Goal: Task Accomplishment & Management: Use online tool/utility

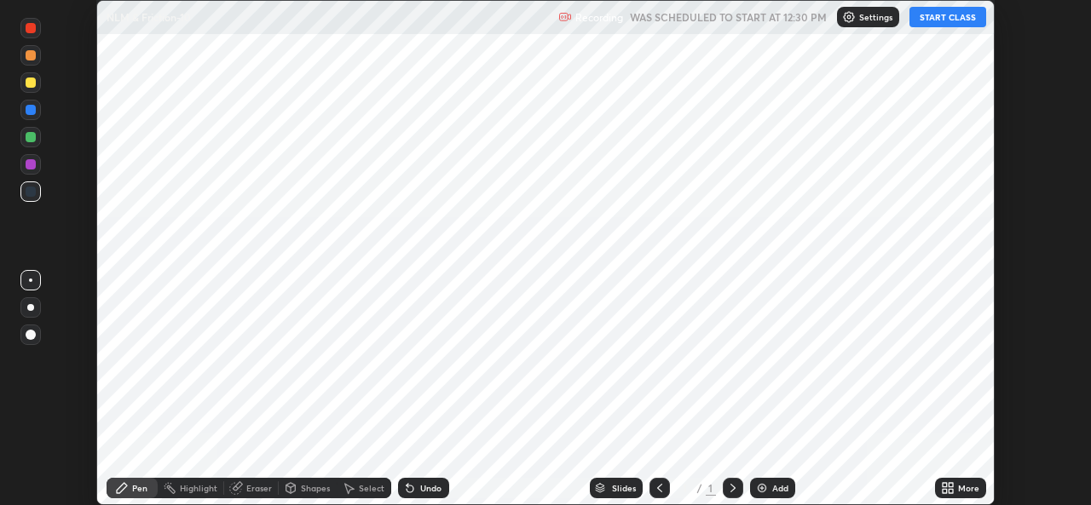
scroll to position [505, 1090]
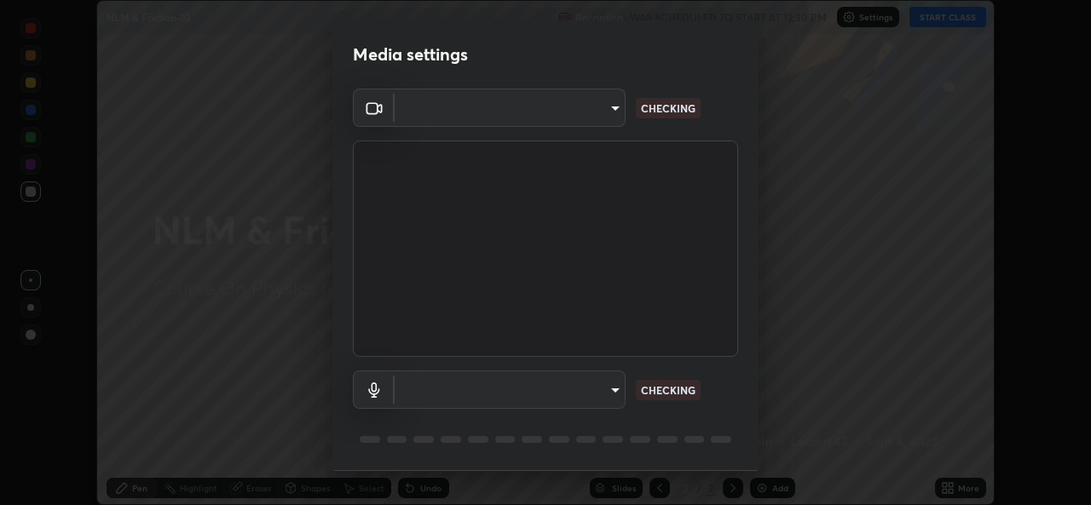
type input "1bae5219f2427241882c49d72a3831d91ccadfd921fc1ac5908e7a23ac13a840"
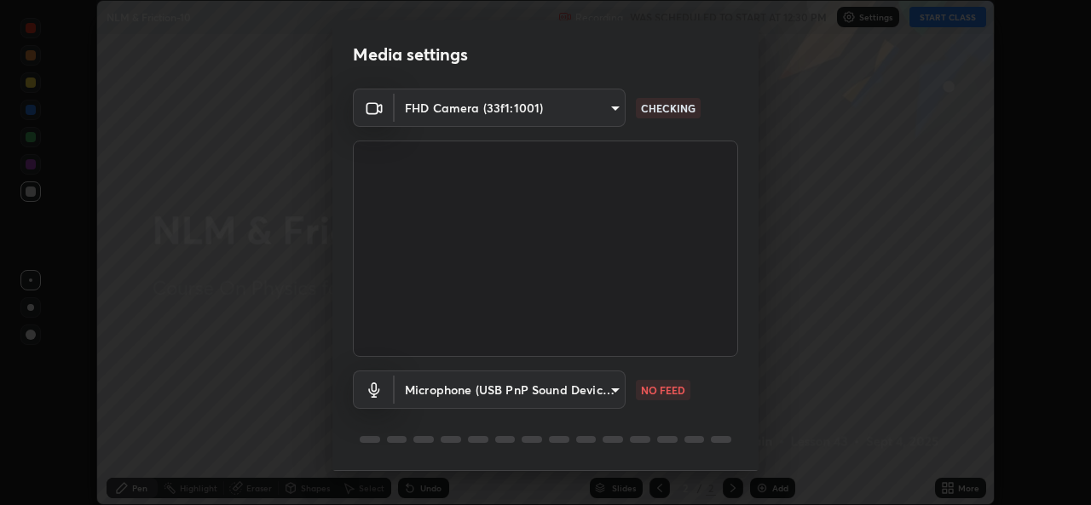
click at [602, 388] on body "Erase all NLM & Friction-10 Recording WAS SCHEDULED TO START AT 12:30 PM Settin…" at bounding box center [545, 252] width 1091 height 505
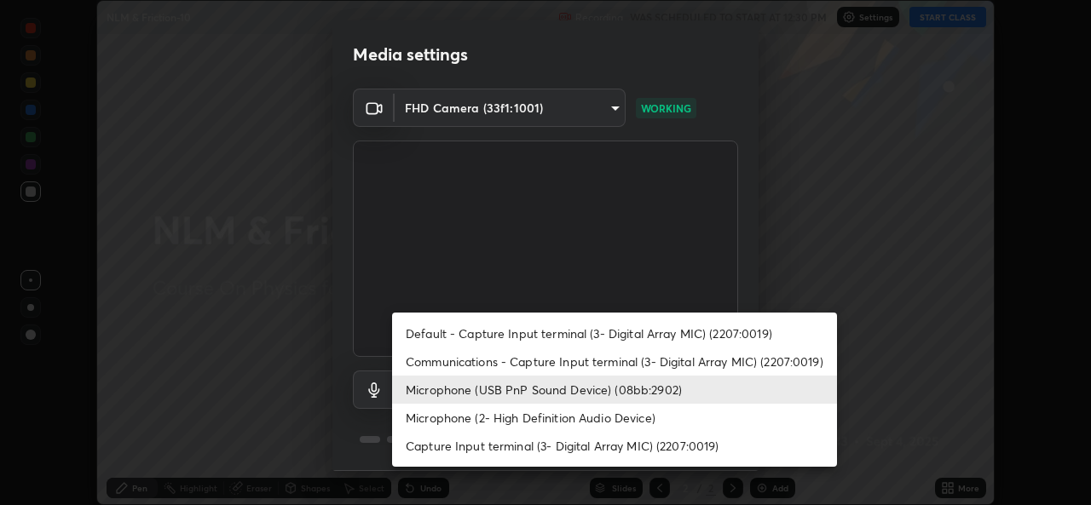
click at [560, 320] on li "Default - Capture Input terminal (3- Digital Array MIC) (2207:0019)" at bounding box center [614, 334] width 445 height 28
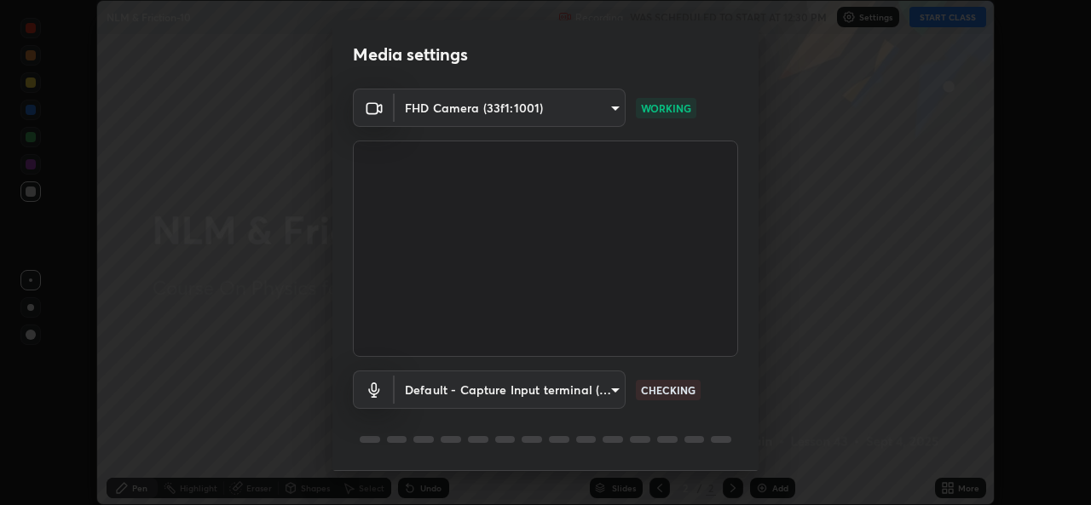
click at [574, 385] on body "Erase all NLM & Friction-10 Recording WAS SCHEDULED TO START AT 12:30 PM Settin…" at bounding box center [545, 252] width 1091 height 505
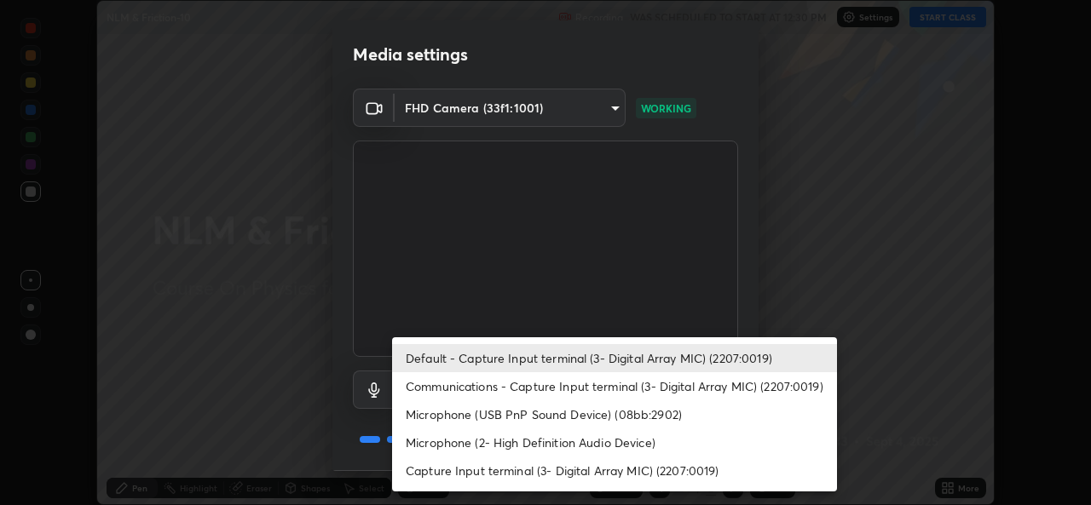
click at [569, 412] on li "Microphone (USB PnP Sound Device) (08bb:2902)" at bounding box center [614, 415] width 445 height 28
type input "d410c87dc0193b8b3cf58eff1f7b2380d82657523fa13e3063fc85e2b40aee02"
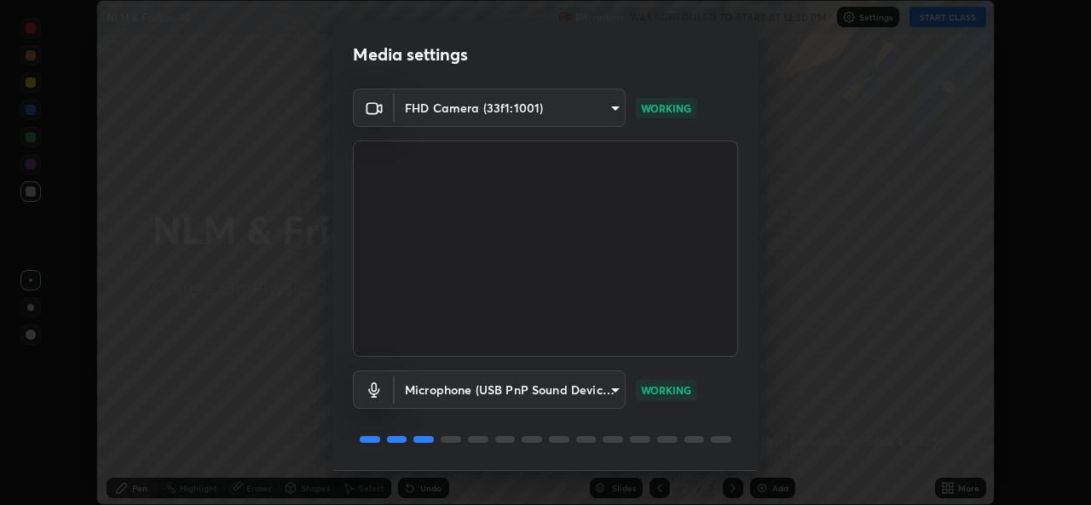
scroll to position [54, 0]
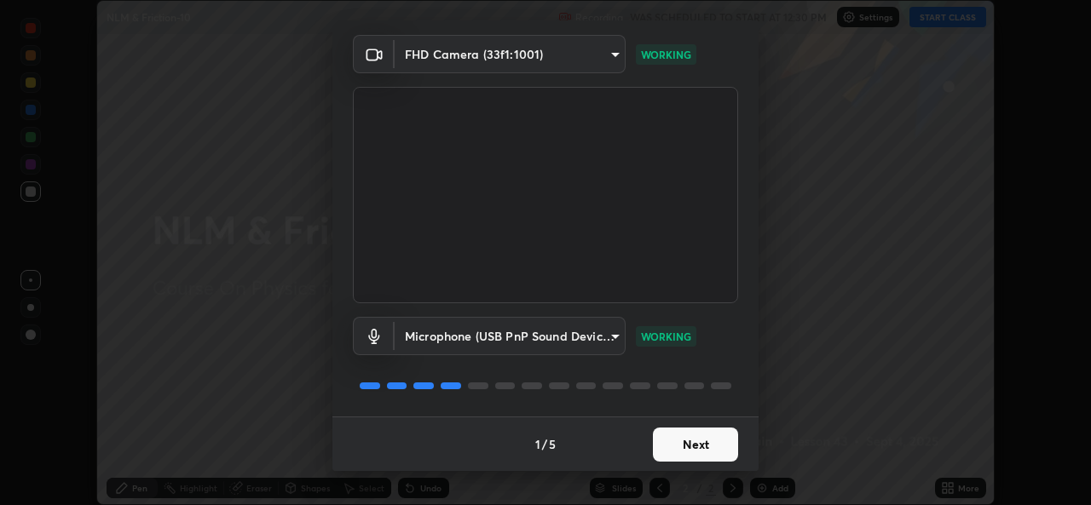
click at [714, 438] on button "Next" at bounding box center [695, 445] width 85 height 34
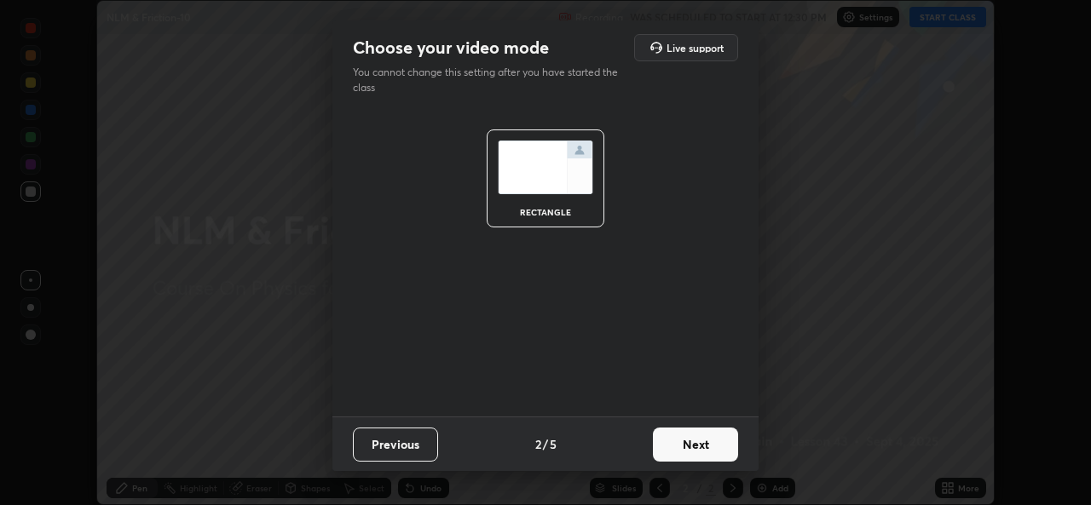
scroll to position [0, 0]
click at [714, 438] on button "Next" at bounding box center [695, 445] width 85 height 34
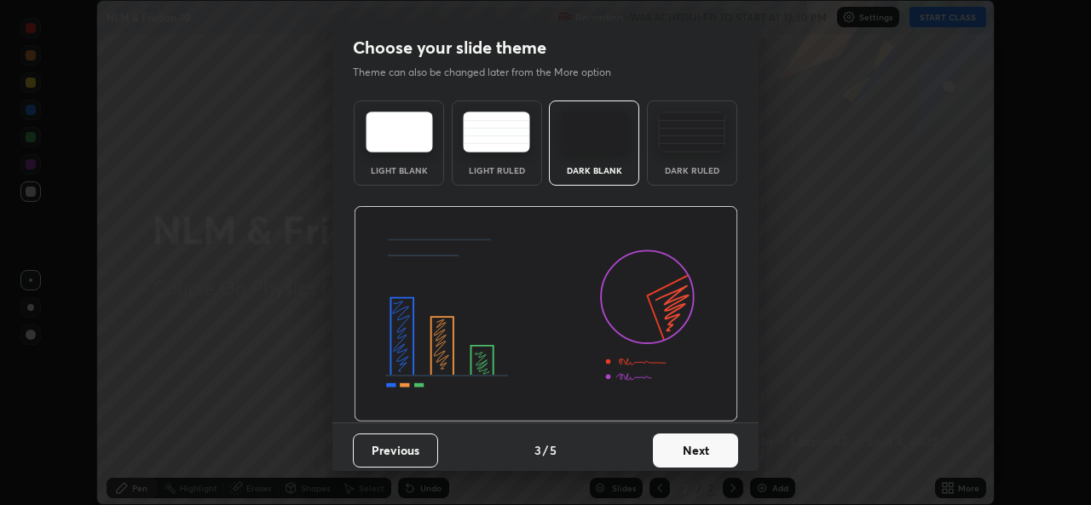
click at [718, 444] on button "Next" at bounding box center [695, 451] width 85 height 34
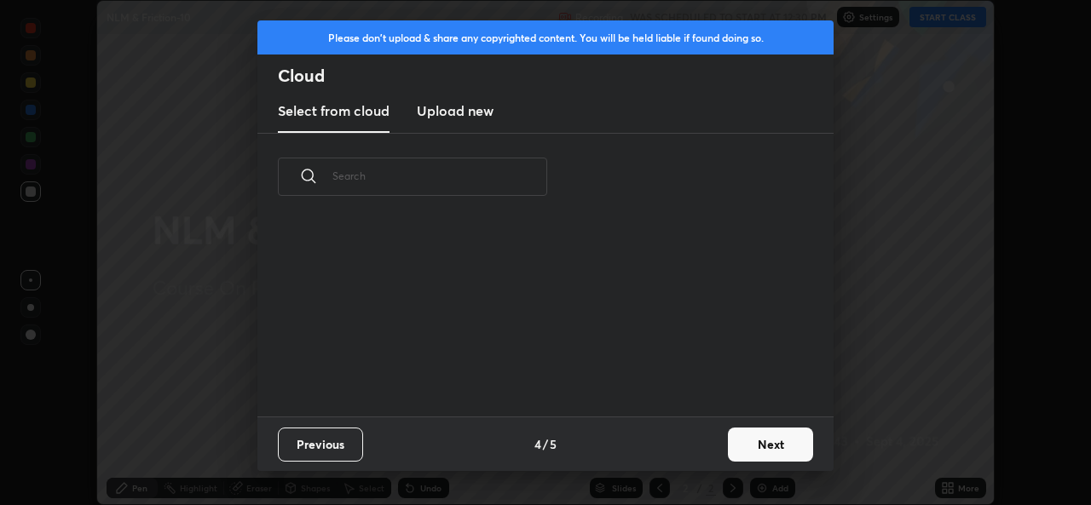
click at [766, 447] on button "Next" at bounding box center [770, 445] width 85 height 34
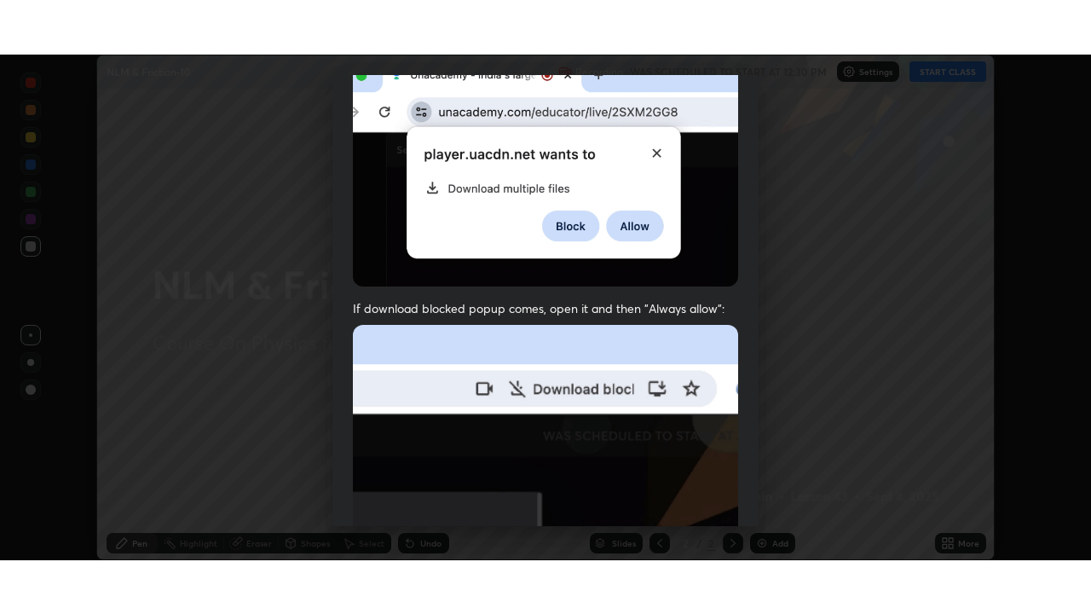
scroll to position [401, 0]
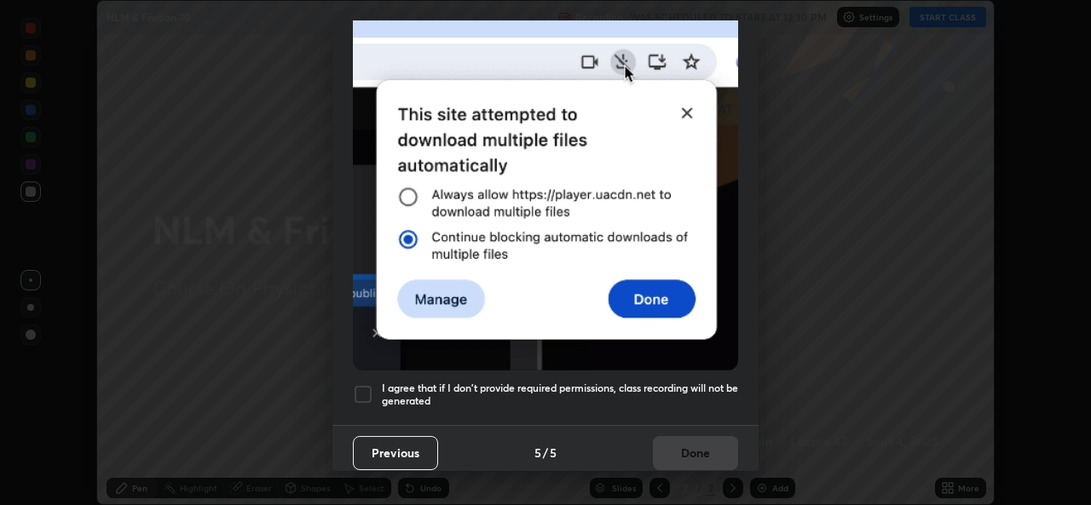
click at [613, 385] on h5 "I agree that if I don't provide required permissions, class recording will not …" at bounding box center [560, 395] width 356 height 26
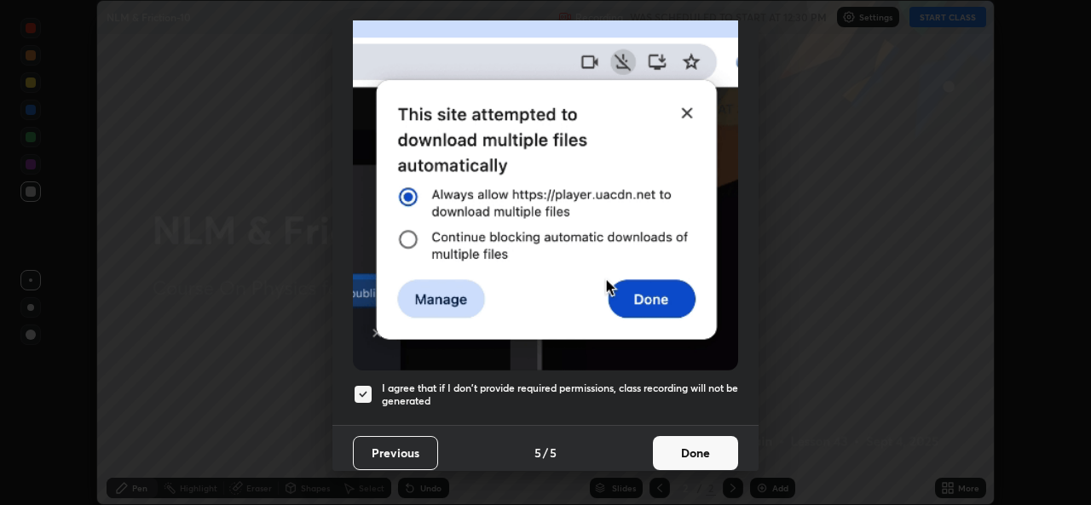
click at [706, 436] on button "Done" at bounding box center [695, 453] width 85 height 34
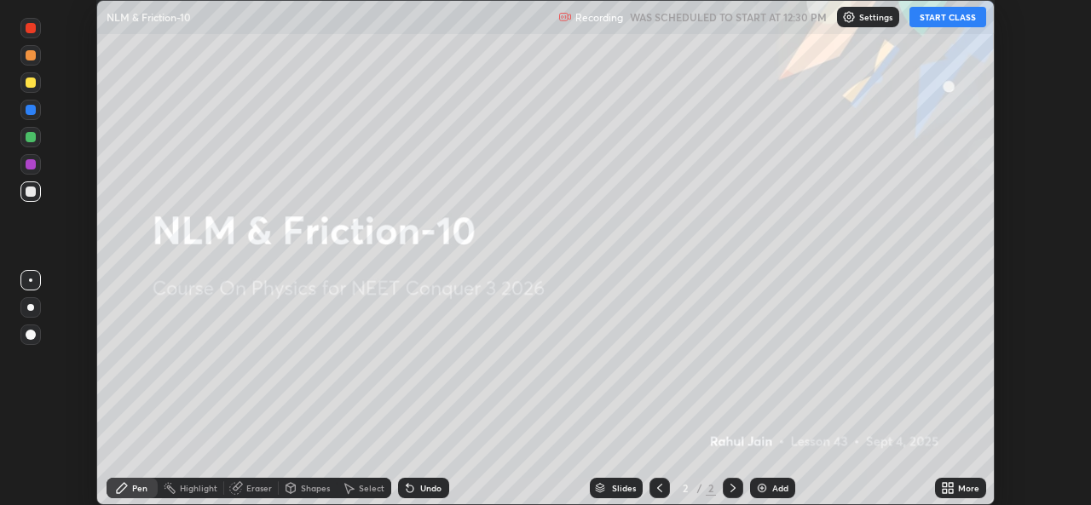
click at [943, 22] on button "START CLASS" at bounding box center [947, 17] width 77 height 20
click at [944, 485] on icon at bounding box center [944, 485] width 4 height 4
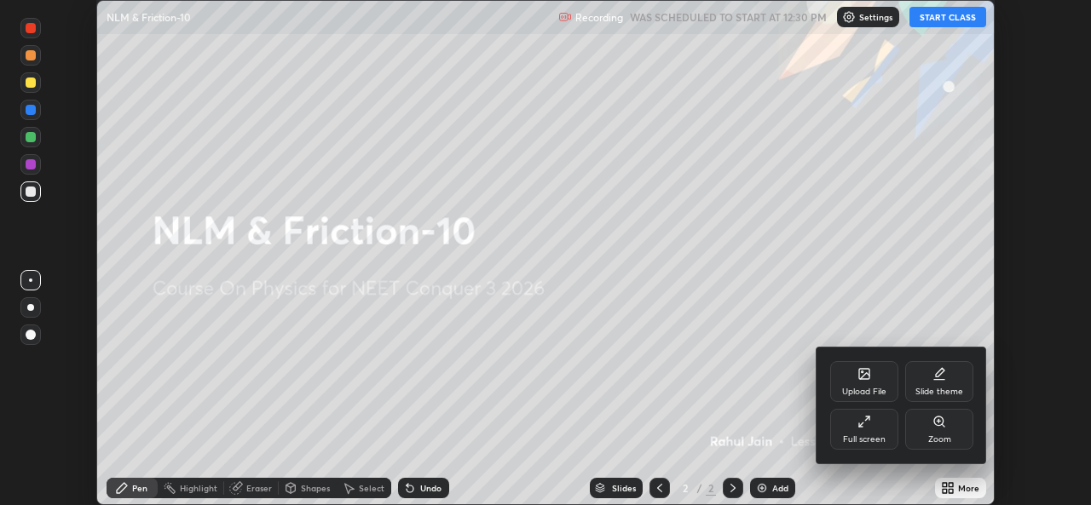
click at [870, 428] on icon at bounding box center [864, 422] width 14 height 14
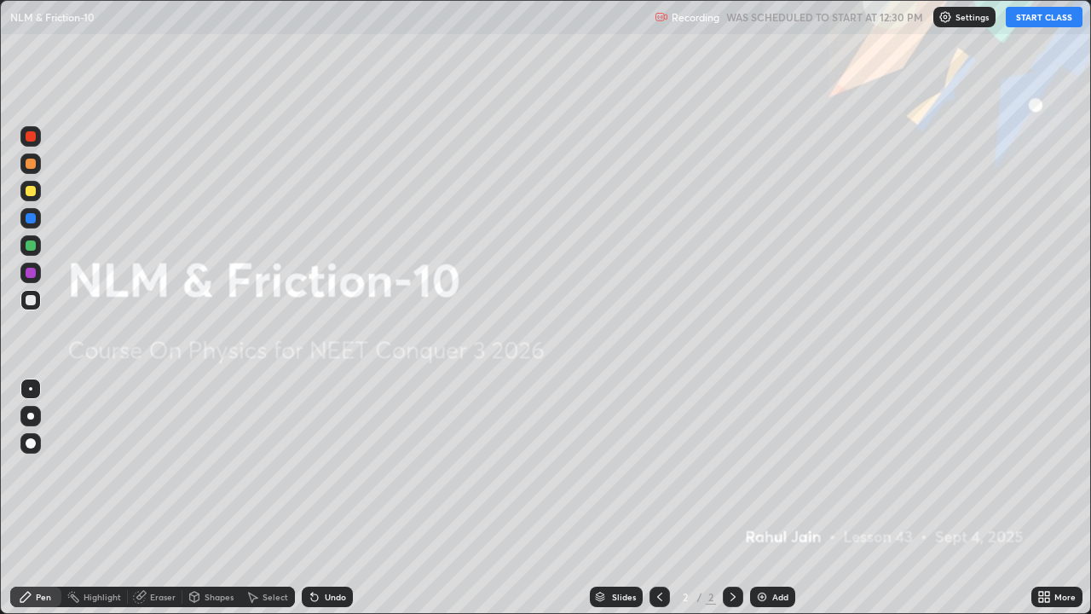
scroll to position [614, 1091]
click at [772, 504] on div "Add" at bounding box center [780, 596] width 16 height 9
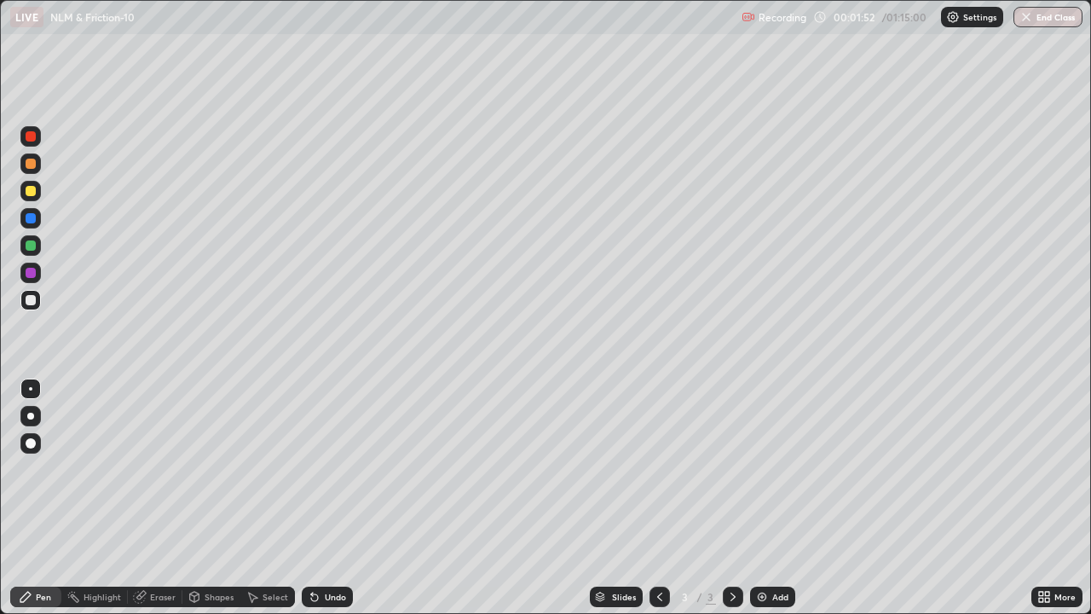
click at [30, 274] on div at bounding box center [31, 273] width 10 height 10
click at [27, 414] on div at bounding box center [30, 415] width 7 height 7
click at [34, 137] on div at bounding box center [31, 136] width 10 height 10
click at [31, 246] on div at bounding box center [31, 245] width 10 height 10
click at [318, 504] on icon at bounding box center [315, 597] width 14 height 14
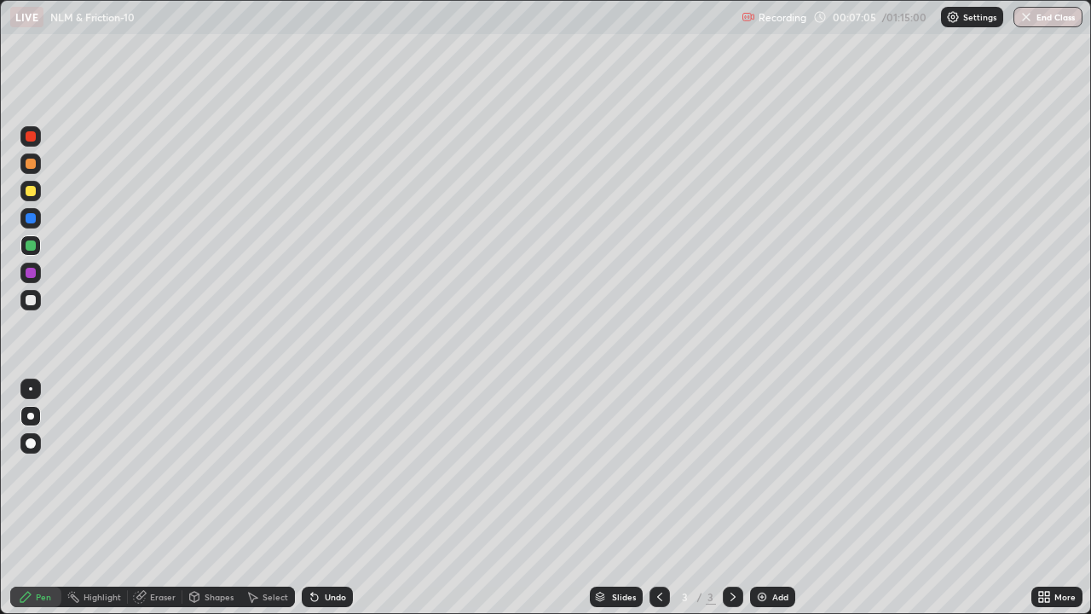
click at [319, 504] on div "Undo" at bounding box center [327, 596] width 51 height 20
click at [317, 504] on div "Undo" at bounding box center [327, 596] width 51 height 20
click at [314, 504] on icon at bounding box center [315, 597] width 14 height 14
click at [311, 504] on icon at bounding box center [312, 593] width 2 height 2
click at [32, 275] on div at bounding box center [31, 273] width 10 height 10
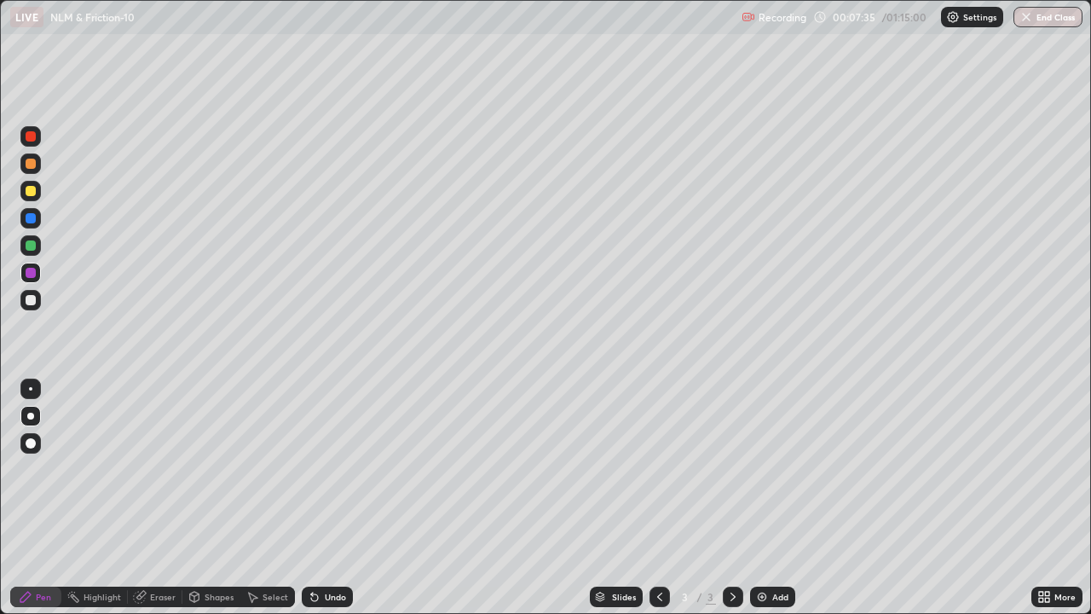
click at [28, 303] on div at bounding box center [31, 300] width 10 height 10
click at [32, 274] on div at bounding box center [31, 273] width 10 height 10
click at [29, 304] on div at bounding box center [31, 300] width 10 height 10
click at [758, 504] on img at bounding box center [762, 597] width 14 height 14
click at [657, 504] on icon at bounding box center [660, 597] width 14 height 14
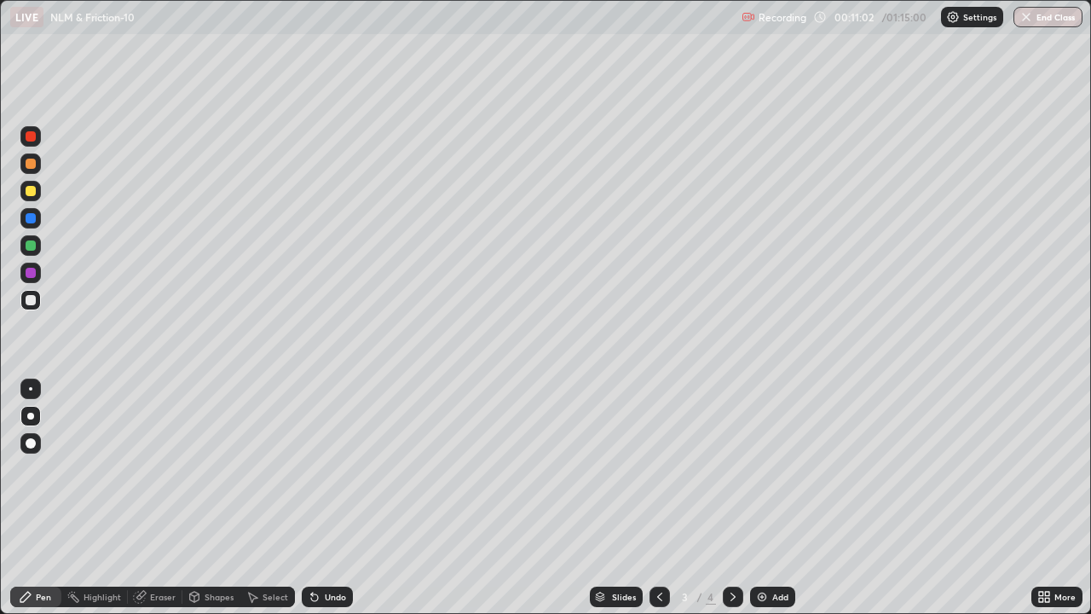
click at [729, 504] on icon at bounding box center [733, 597] width 14 height 14
click at [755, 504] on img at bounding box center [762, 597] width 14 height 14
click at [29, 274] on div at bounding box center [31, 273] width 10 height 10
click at [658, 504] on icon at bounding box center [660, 597] width 14 height 14
click at [723, 504] on div at bounding box center [733, 596] width 20 height 20
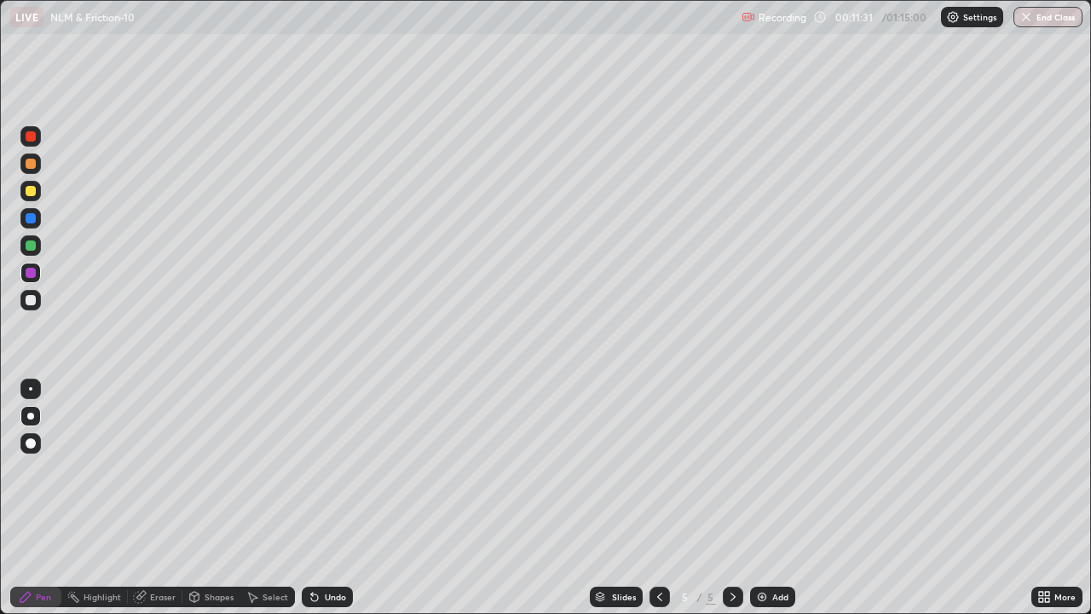
click at [649, 504] on div at bounding box center [659, 596] width 20 height 34
click at [731, 504] on icon at bounding box center [733, 597] width 14 height 14
click at [658, 504] on icon at bounding box center [660, 597] width 14 height 14
click at [731, 504] on icon at bounding box center [733, 597] width 14 height 14
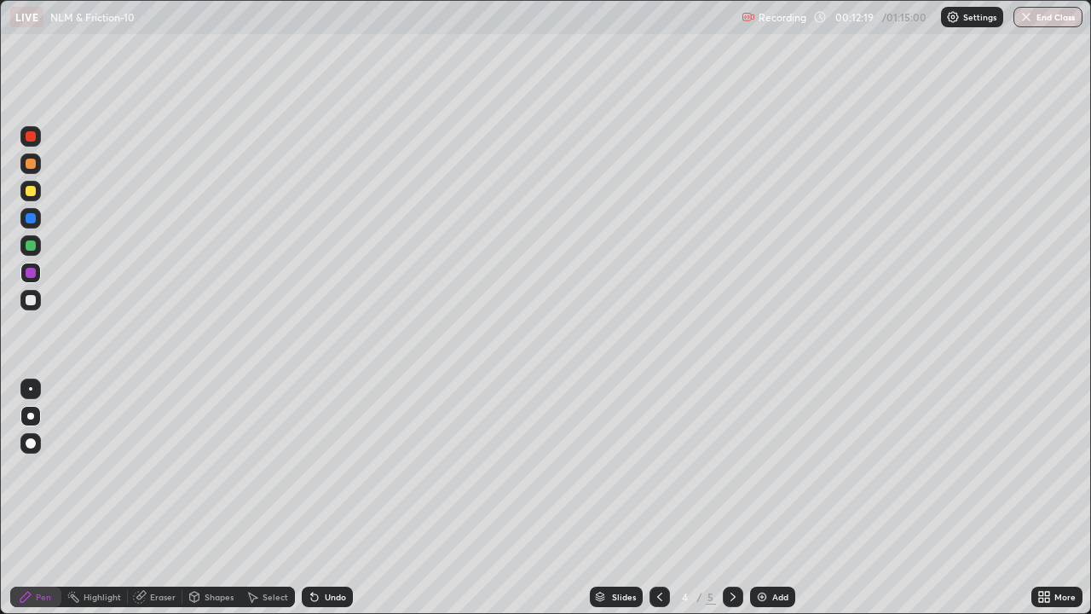
click at [733, 504] on icon at bounding box center [733, 597] width 14 height 14
click at [658, 504] on icon at bounding box center [660, 597] width 14 height 14
click at [34, 141] on div at bounding box center [31, 136] width 10 height 10
click at [731, 504] on icon at bounding box center [733, 597] width 14 height 14
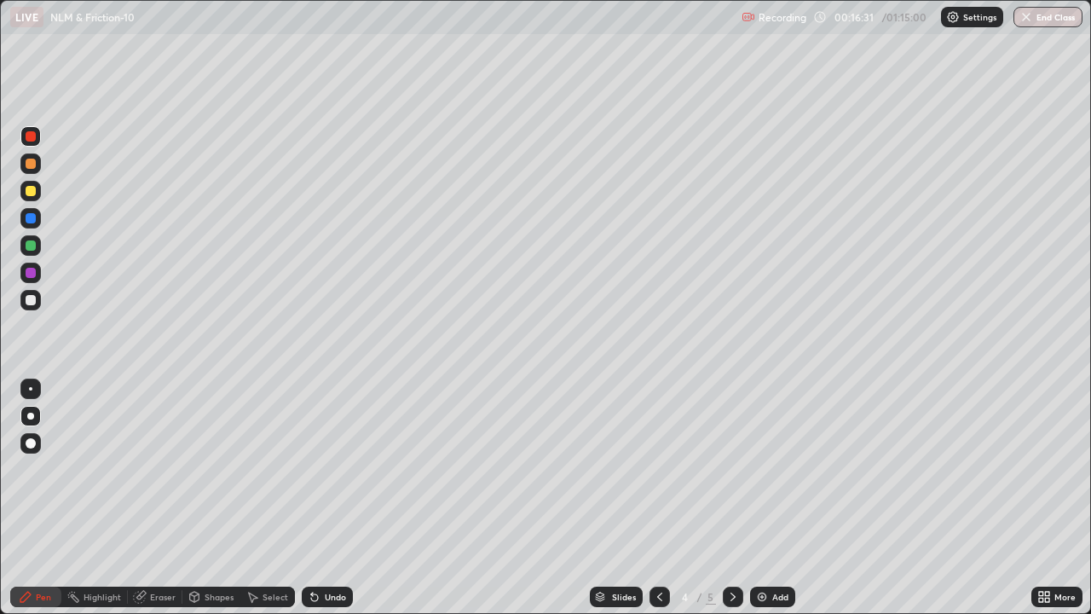
click at [729, 504] on icon at bounding box center [733, 597] width 14 height 14
click at [29, 246] on div at bounding box center [31, 245] width 10 height 10
click at [30, 274] on div at bounding box center [31, 273] width 10 height 10
click at [768, 504] on div "Add" at bounding box center [772, 596] width 45 height 20
click at [27, 166] on div at bounding box center [31, 164] width 10 height 10
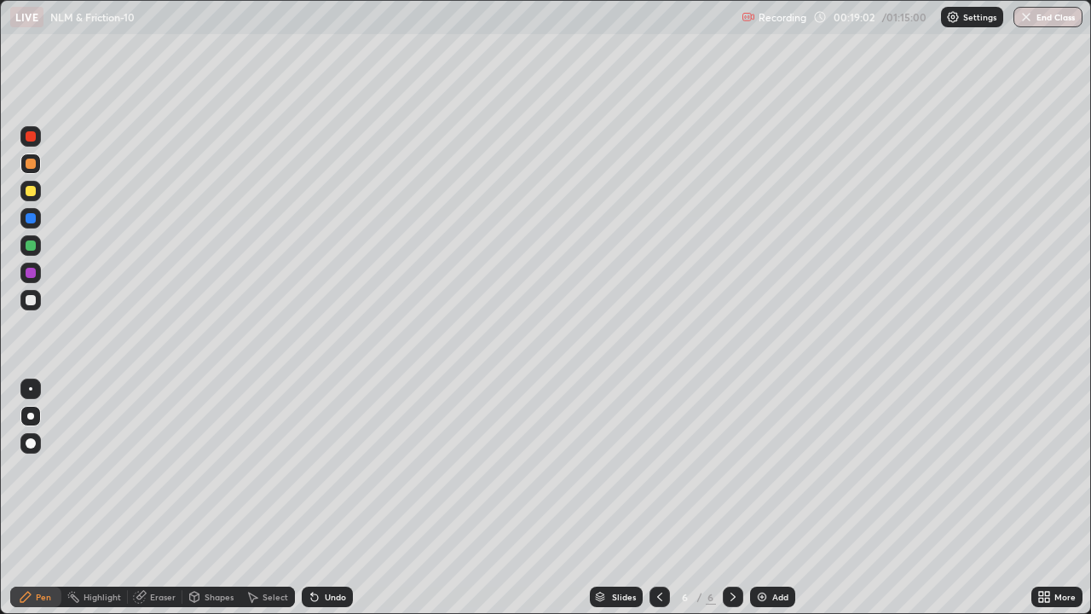
click at [322, 504] on div "Undo" at bounding box center [327, 596] width 51 height 20
click at [35, 275] on div at bounding box center [31, 273] width 10 height 10
click at [30, 246] on div at bounding box center [31, 245] width 10 height 10
click at [26, 135] on div at bounding box center [31, 136] width 10 height 10
click at [760, 504] on img at bounding box center [762, 597] width 14 height 14
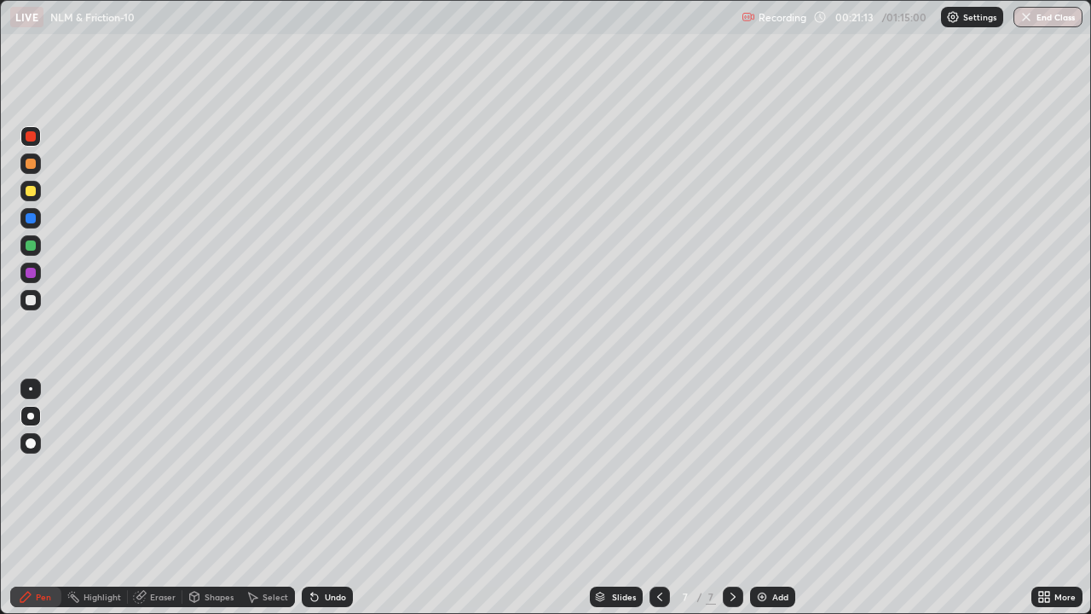
click at [28, 300] on div at bounding box center [31, 300] width 10 height 10
click at [660, 504] on icon at bounding box center [660, 597] width 14 height 14
click at [732, 504] on icon at bounding box center [733, 597] width 14 height 14
click at [29, 273] on div at bounding box center [31, 273] width 10 height 10
click at [657, 504] on icon at bounding box center [660, 597] width 14 height 14
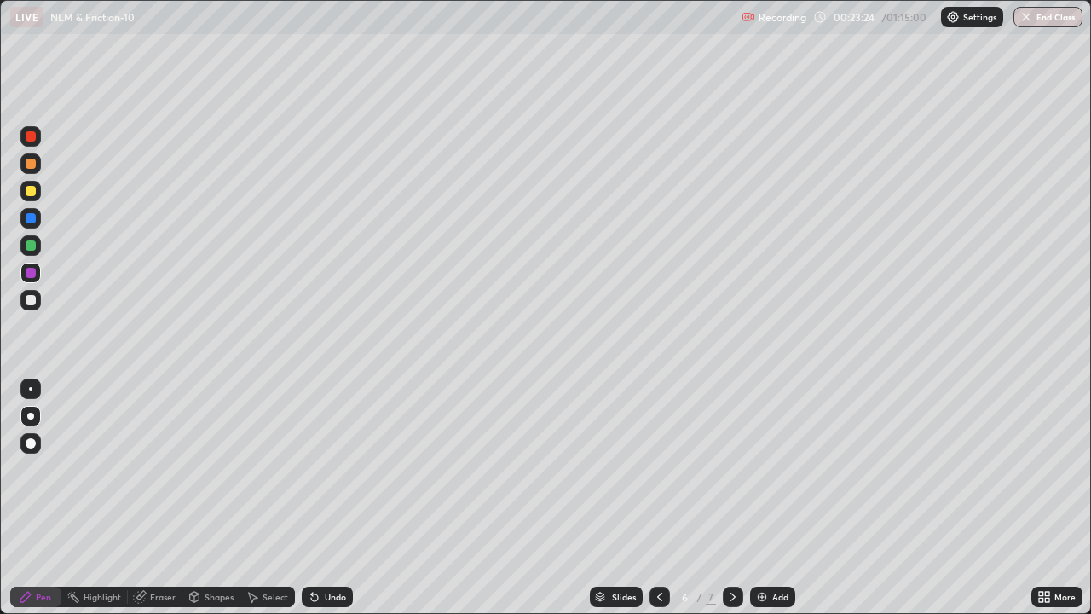
click at [32, 137] on div at bounding box center [31, 136] width 10 height 10
click at [731, 504] on icon at bounding box center [733, 597] width 14 height 14
click at [757, 504] on img at bounding box center [762, 597] width 14 height 14
click at [31, 274] on div at bounding box center [31, 273] width 10 height 10
click at [29, 247] on div at bounding box center [31, 245] width 10 height 10
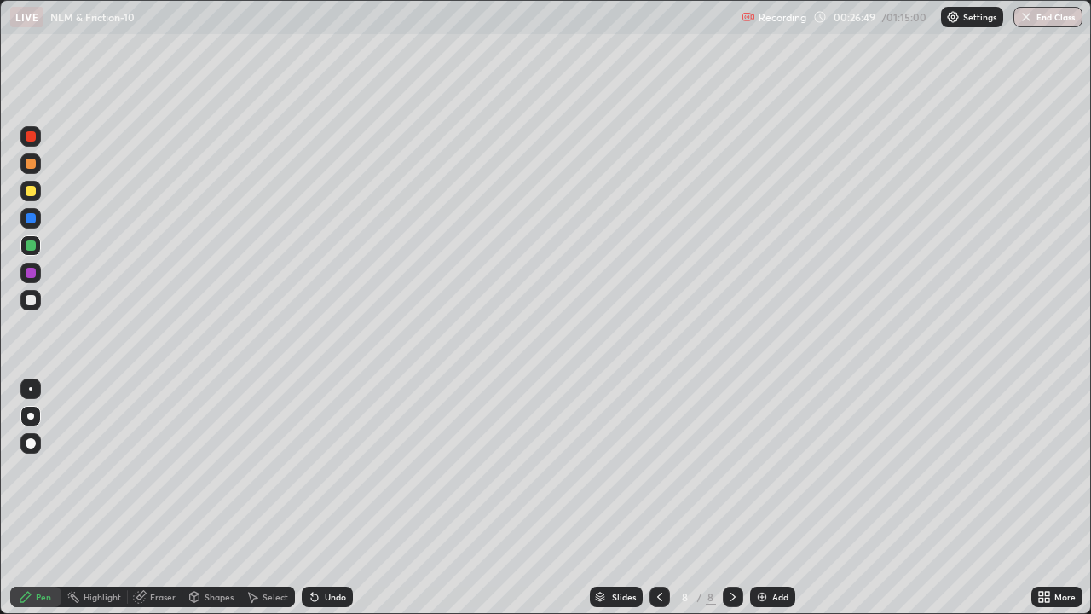
click at [26, 298] on div at bounding box center [31, 300] width 10 height 10
click at [28, 274] on div at bounding box center [31, 273] width 10 height 10
click at [32, 300] on div at bounding box center [31, 300] width 10 height 10
click at [28, 274] on div at bounding box center [31, 273] width 10 height 10
click at [29, 191] on div at bounding box center [31, 191] width 10 height 10
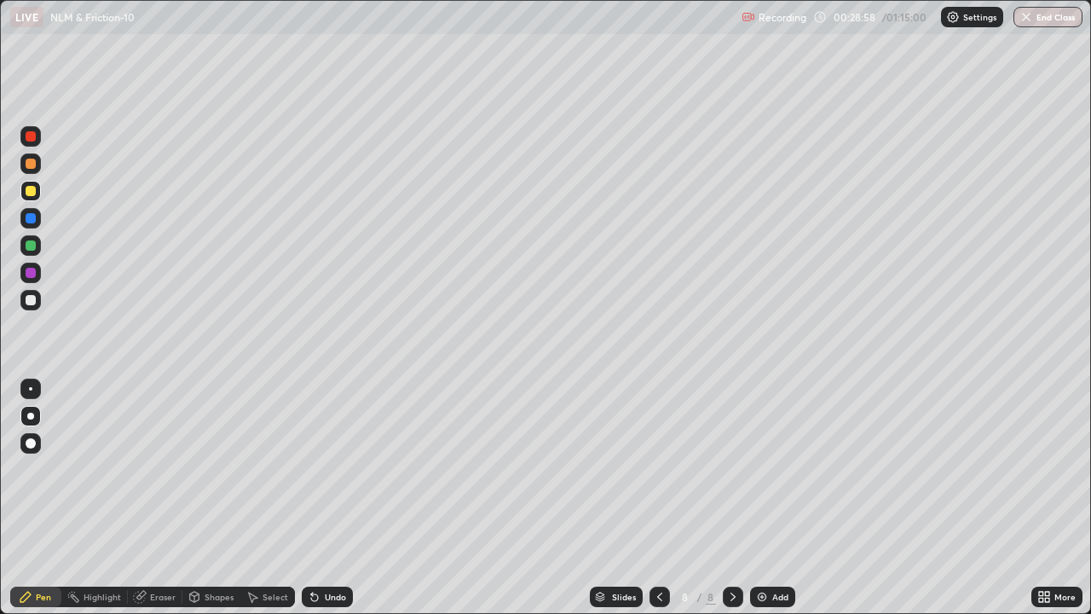
click at [27, 164] on div at bounding box center [31, 164] width 10 height 10
click at [84, 504] on div "Highlight" at bounding box center [102, 596] width 37 height 9
click at [40, 504] on div "Pen" at bounding box center [43, 596] width 15 height 9
click at [30, 188] on div at bounding box center [31, 191] width 10 height 10
click at [757, 504] on img at bounding box center [762, 597] width 14 height 14
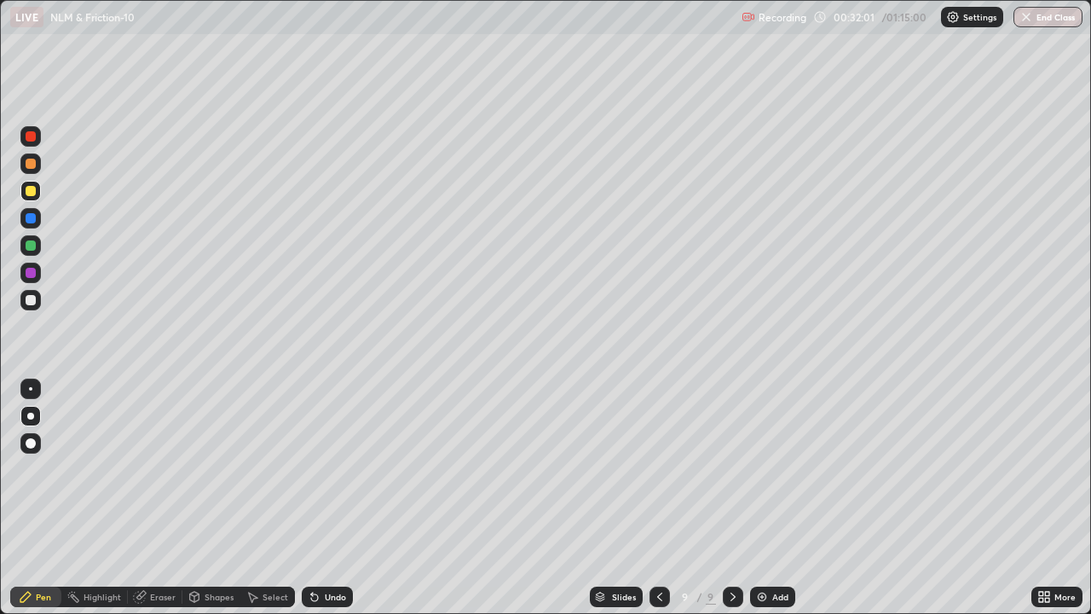
click at [32, 304] on div at bounding box center [31, 300] width 10 height 10
click at [28, 135] on div at bounding box center [31, 136] width 10 height 10
click at [30, 249] on div at bounding box center [31, 245] width 10 height 10
click at [32, 193] on div at bounding box center [31, 191] width 10 height 10
click at [101, 504] on div "Highlight" at bounding box center [102, 596] width 37 height 9
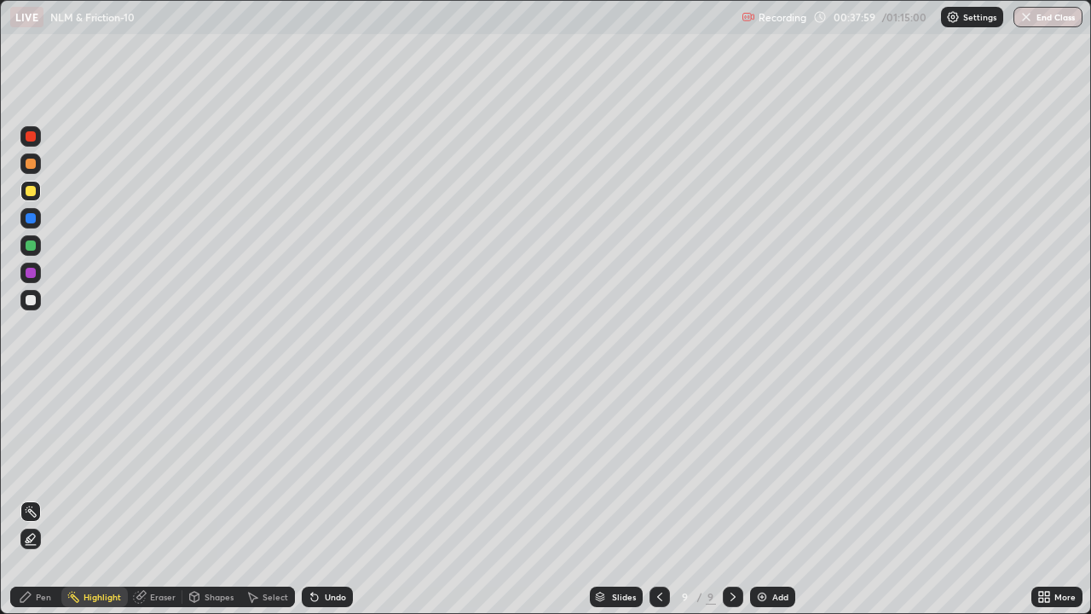
click at [49, 504] on div "Pen" at bounding box center [43, 596] width 15 height 9
click at [110, 504] on div "Highlight" at bounding box center [102, 596] width 37 height 9
click at [48, 504] on div "Pen" at bounding box center [43, 596] width 15 height 9
click at [94, 504] on div "Highlight" at bounding box center [94, 596] width 66 height 20
click at [49, 504] on div "Pen" at bounding box center [35, 596] width 51 height 20
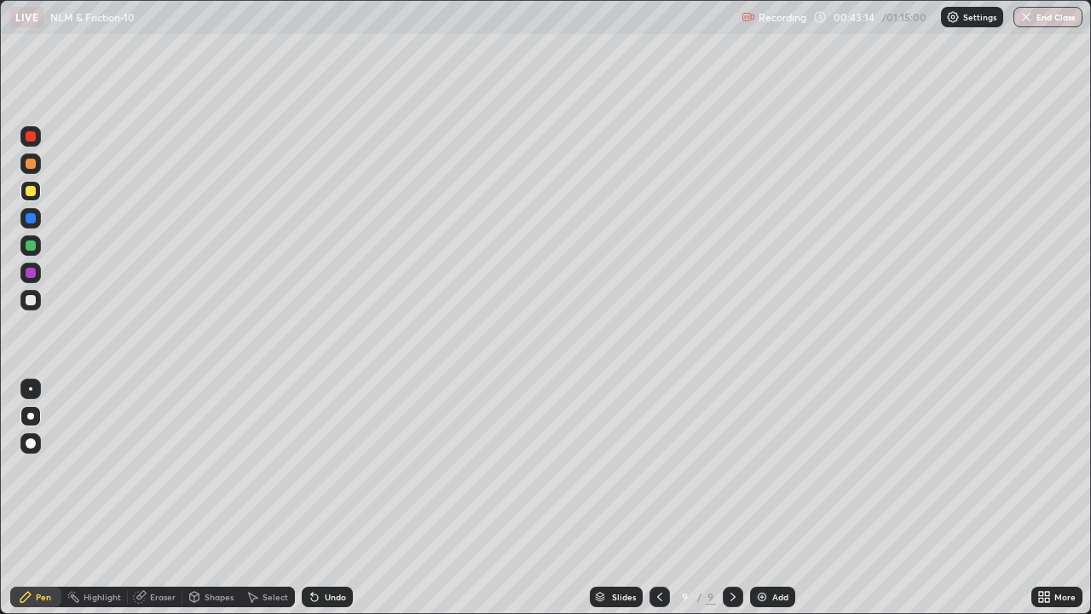
click at [764, 504] on img at bounding box center [762, 597] width 14 height 14
click at [28, 304] on div at bounding box center [31, 300] width 10 height 10
click at [26, 134] on div at bounding box center [31, 136] width 10 height 10
click at [262, 504] on div "Select" at bounding box center [275, 596] width 26 height 9
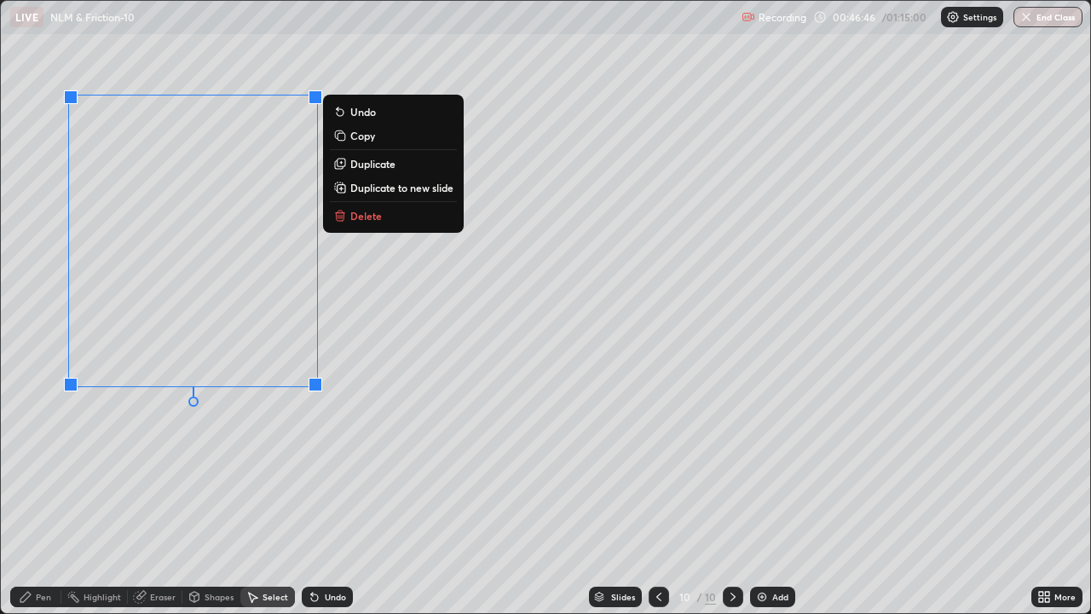
click at [375, 191] on p "Duplicate to new slide" at bounding box center [401, 188] width 103 height 14
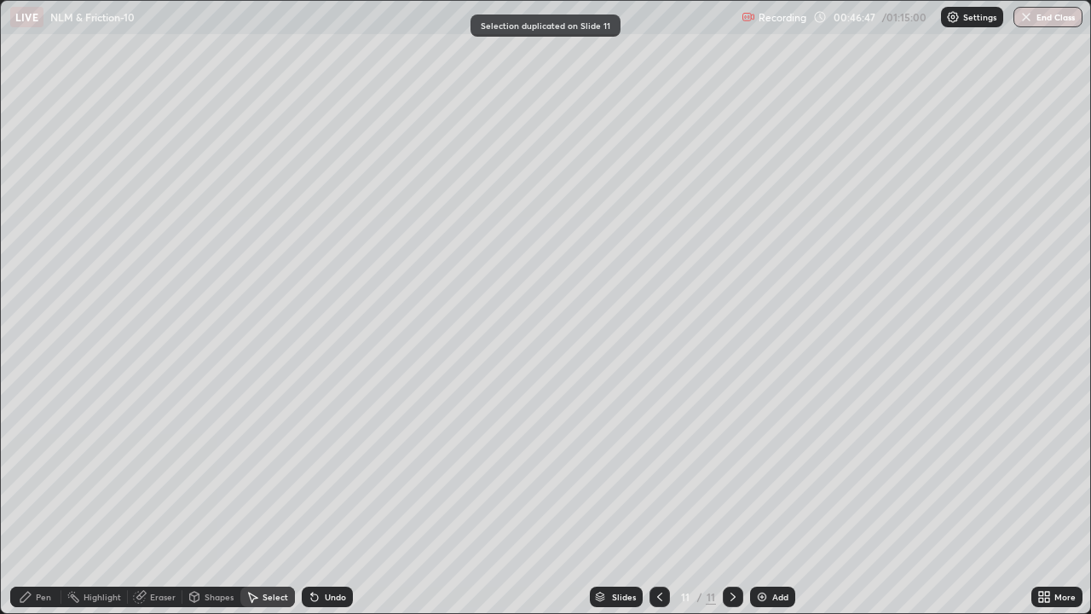
click at [660, 504] on icon at bounding box center [660, 597] width 14 height 14
click at [36, 504] on div "Pen" at bounding box center [43, 596] width 15 height 9
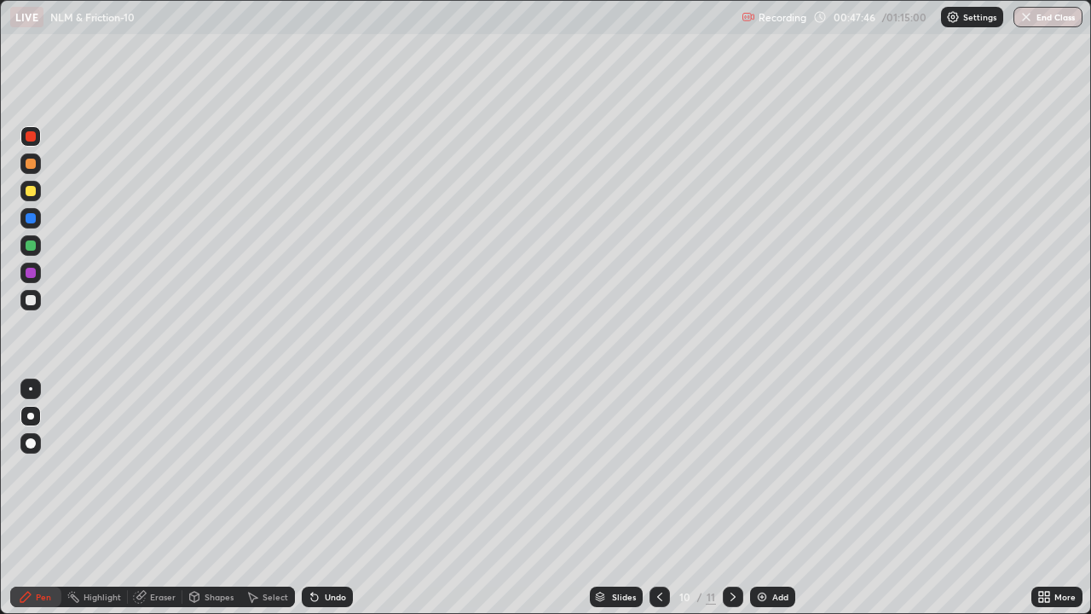
click at [729, 504] on icon at bounding box center [733, 597] width 14 height 14
click at [145, 504] on icon at bounding box center [140, 597] width 14 height 14
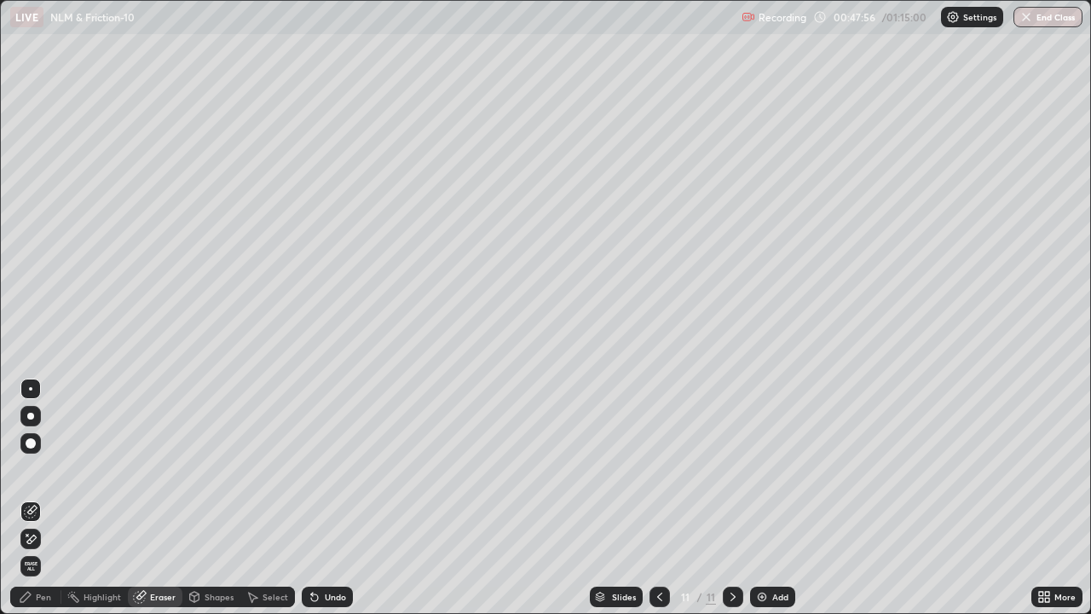
click at [36, 504] on div "Pen" at bounding box center [35, 596] width 51 height 20
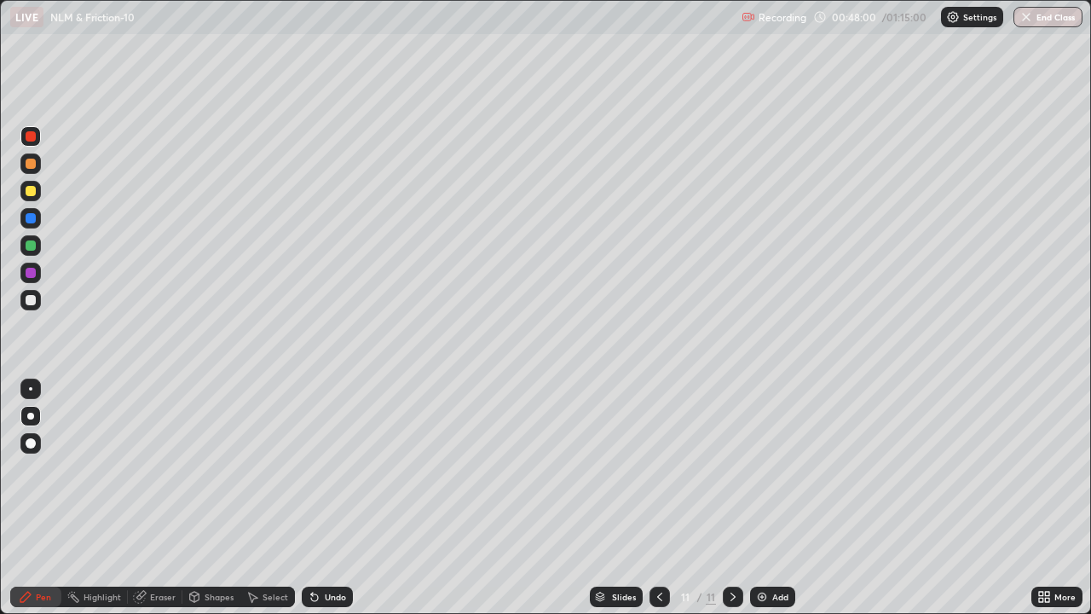
click at [141, 504] on icon at bounding box center [140, 595] width 9 height 9
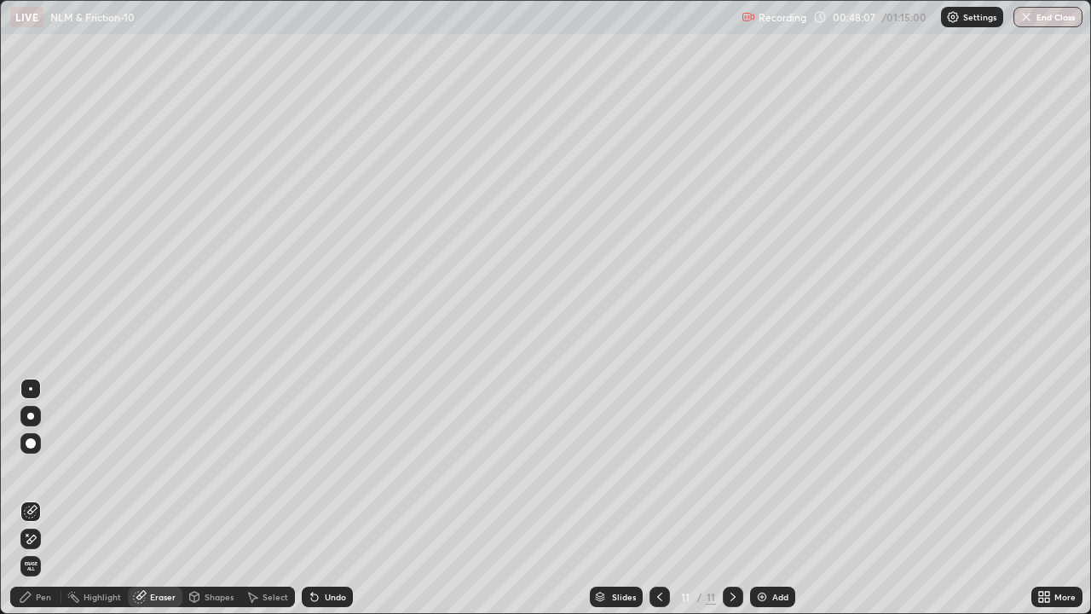
click at [41, 504] on div "Pen" at bounding box center [35, 596] width 51 height 20
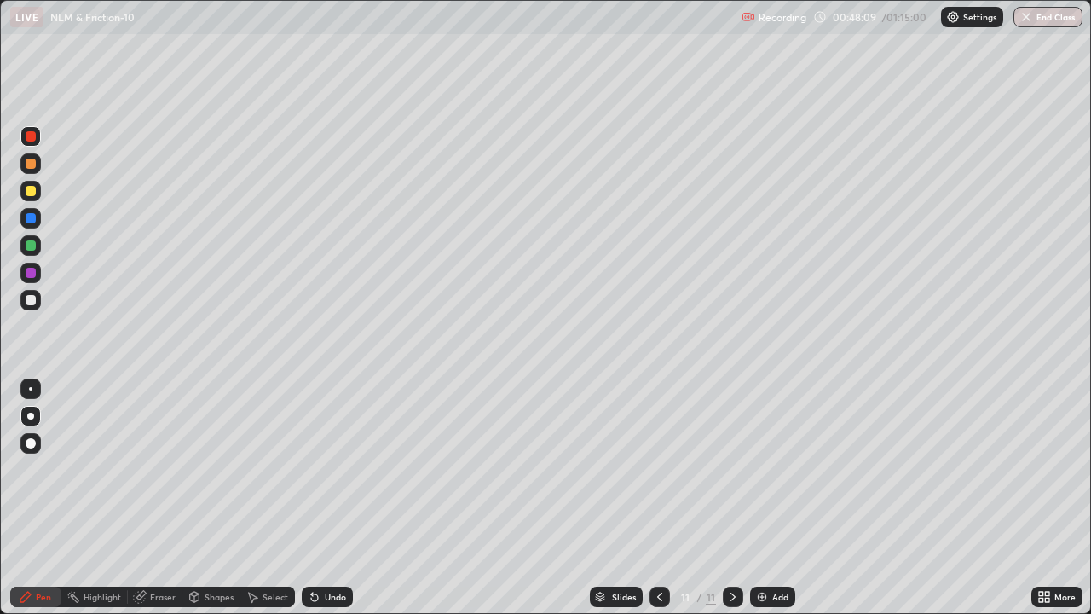
click at [655, 504] on icon at bounding box center [660, 597] width 14 height 14
click at [258, 504] on div "Select" at bounding box center [267, 596] width 55 height 20
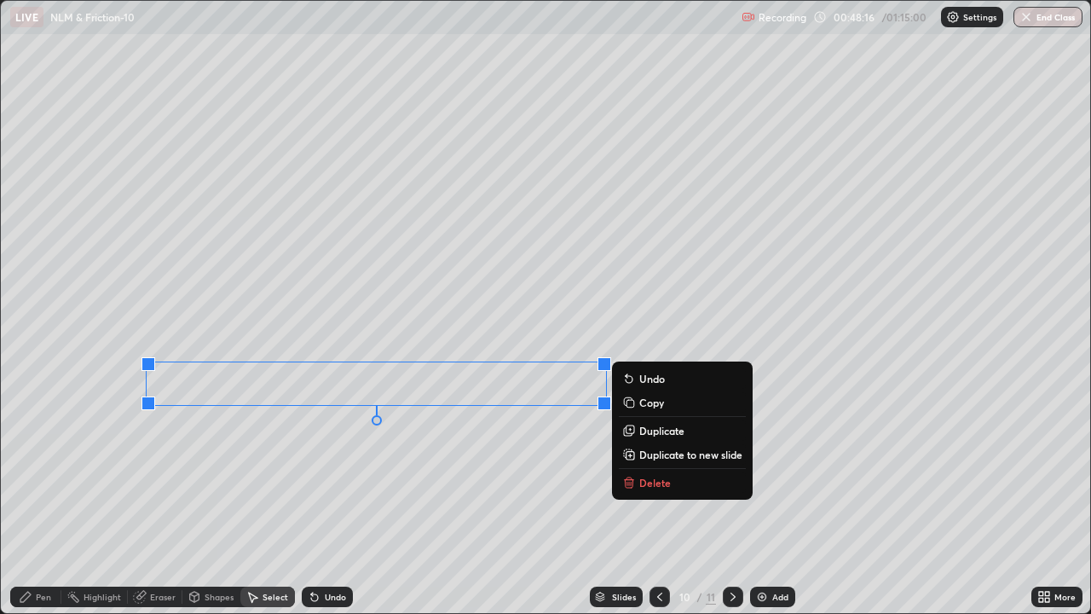
click at [641, 403] on p "Copy" at bounding box center [651, 402] width 25 height 14
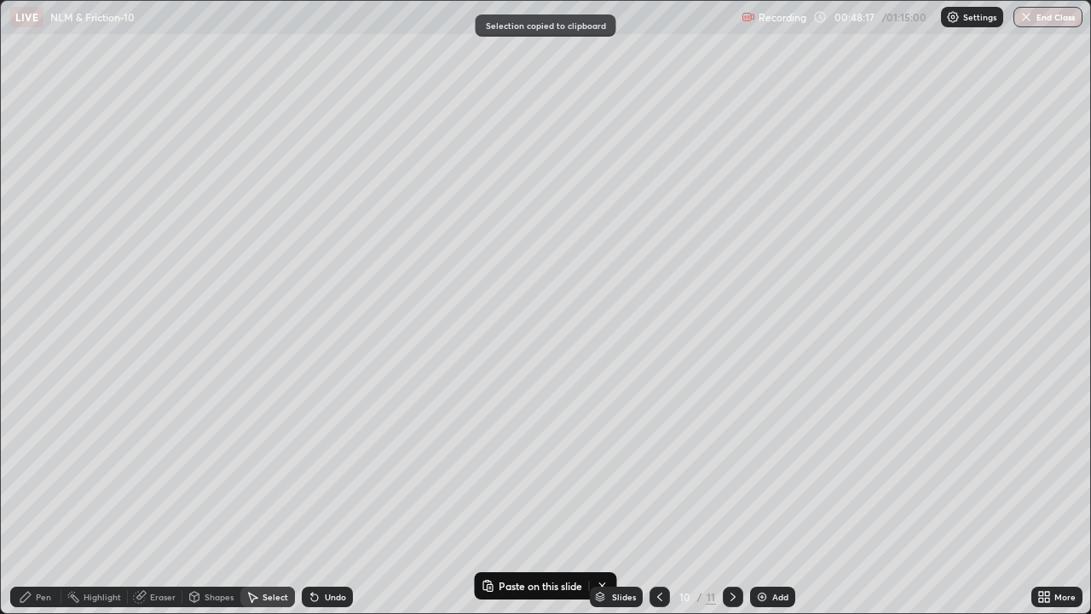
click at [731, 504] on icon at bounding box center [733, 597] width 14 height 14
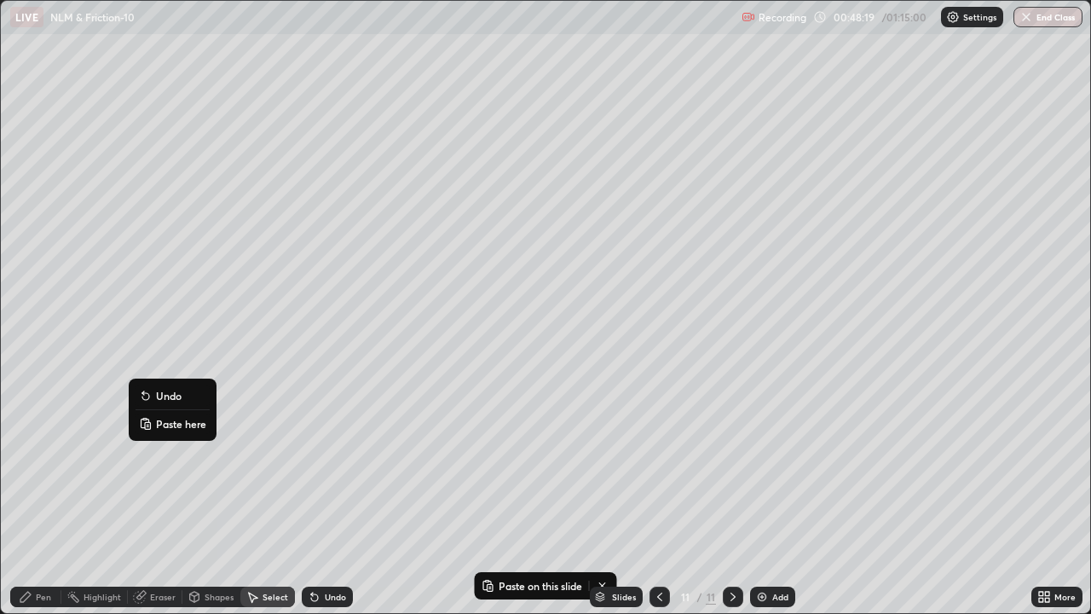
click at [163, 421] on p "Paste here" at bounding box center [181, 424] width 50 height 14
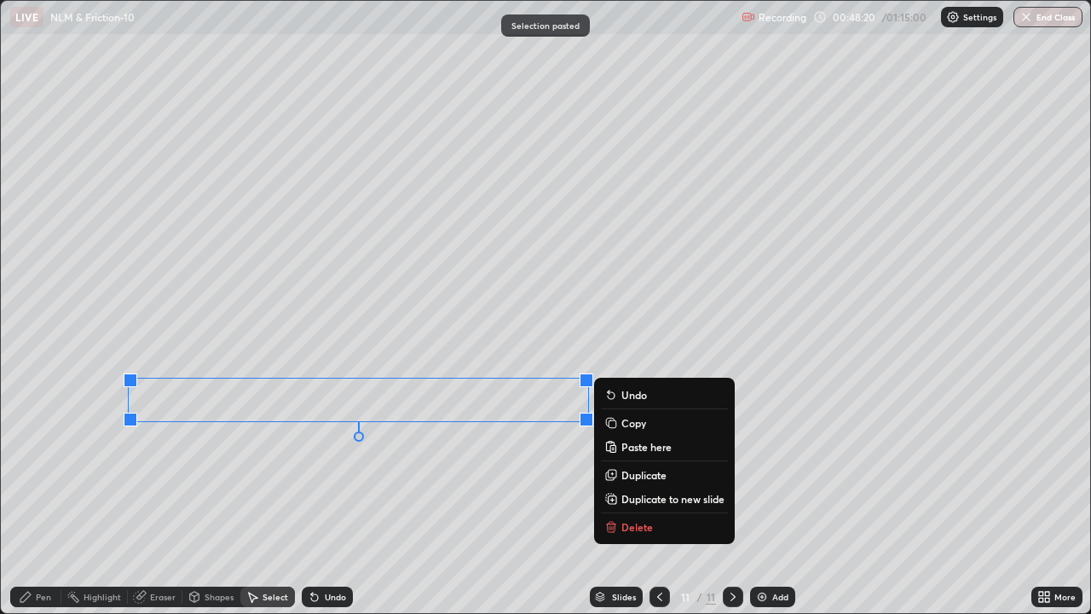
click at [49, 504] on div "Pen" at bounding box center [35, 596] width 51 height 20
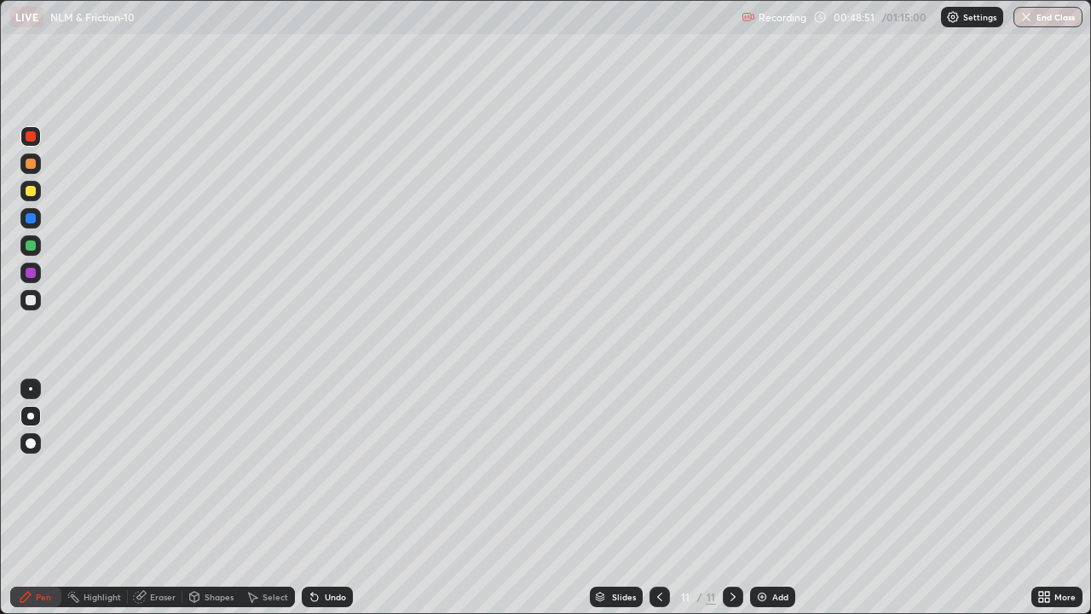
click at [144, 504] on icon at bounding box center [140, 595] width 9 height 9
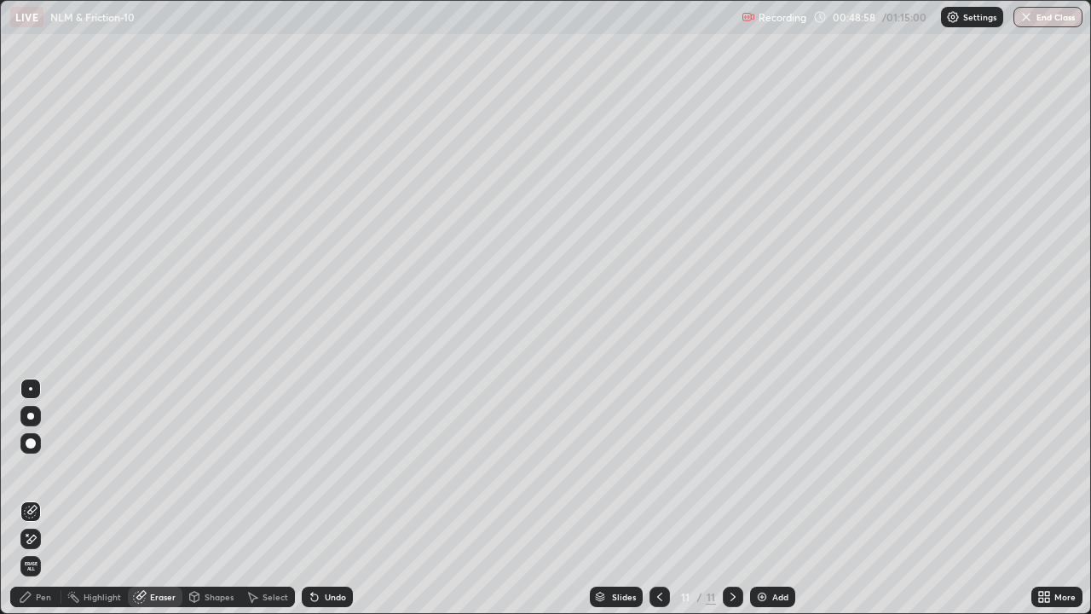
click at [41, 504] on div "Pen" at bounding box center [43, 596] width 15 height 9
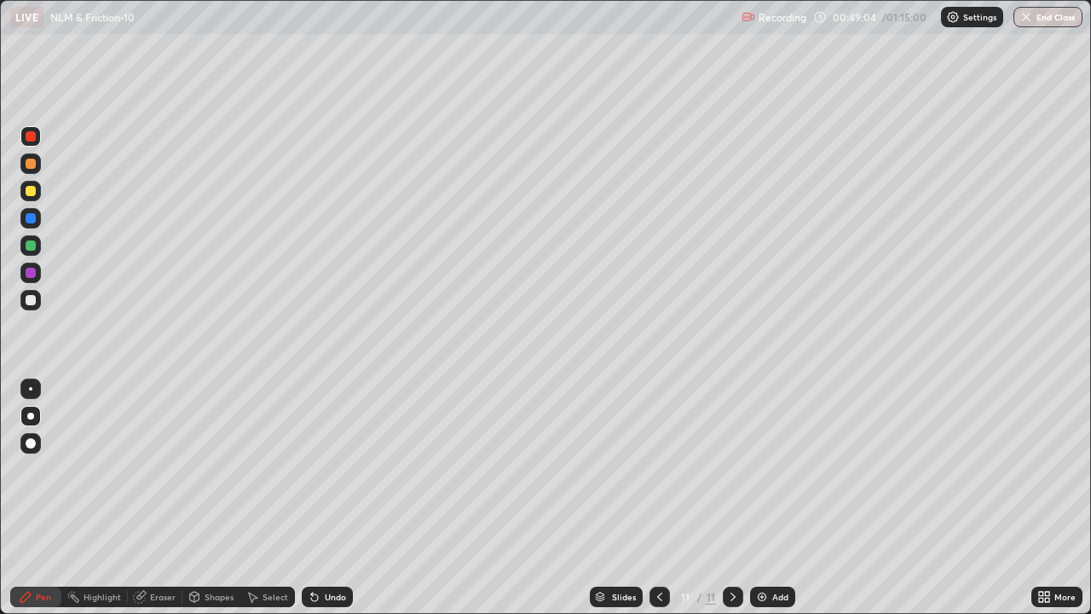
click at [658, 504] on icon at bounding box center [660, 597] width 14 height 14
click at [733, 504] on icon at bounding box center [733, 597] width 14 height 14
click at [148, 504] on div "Eraser" at bounding box center [155, 596] width 55 height 20
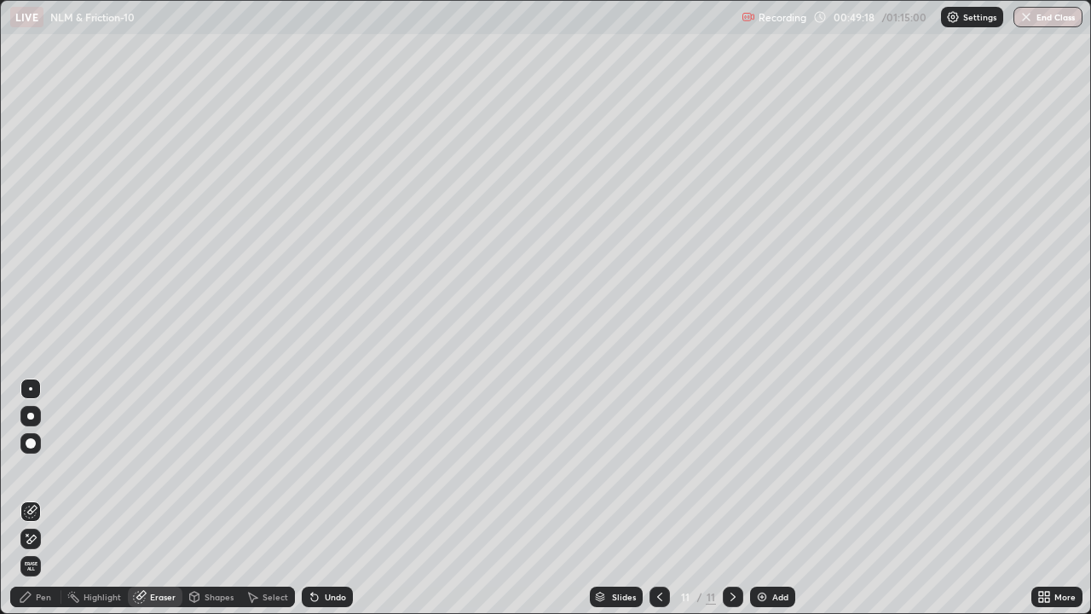
click at [37, 504] on div "Pen" at bounding box center [35, 596] width 51 height 20
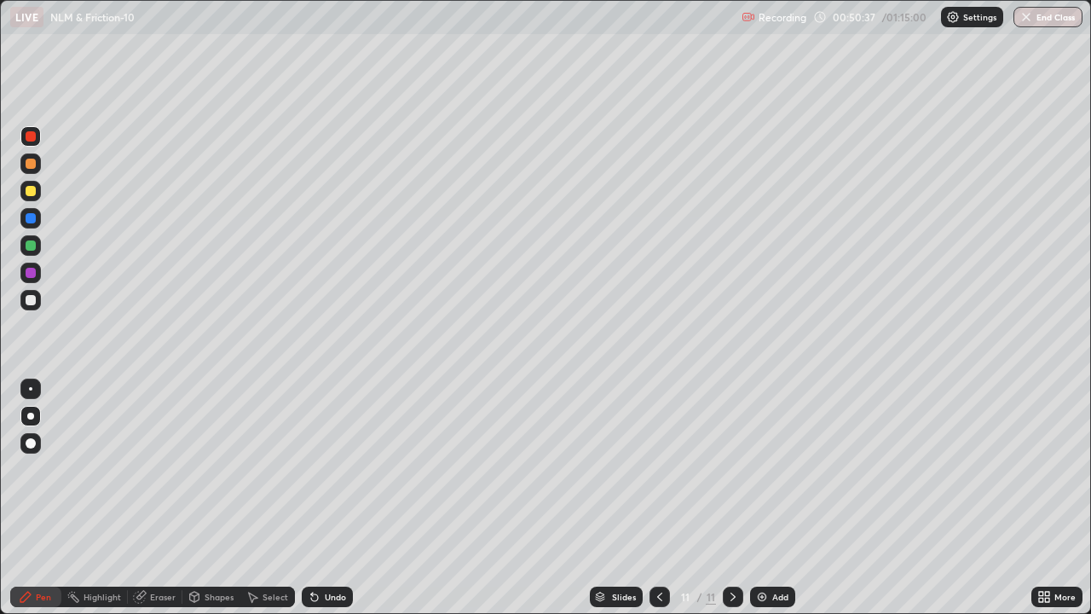
click at [32, 247] on div at bounding box center [31, 245] width 10 height 10
click at [760, 504] on img at bounding box center [762, 597] width 14 height 14
click at [32, 268] on div at bounding box center [31, 273] width 10 height 10
click at [30, 194] on div at bounding box center [31, 191] width 10 height 10
click at [32, 296] on div at bounding box center [31, 300] width 10 height 10
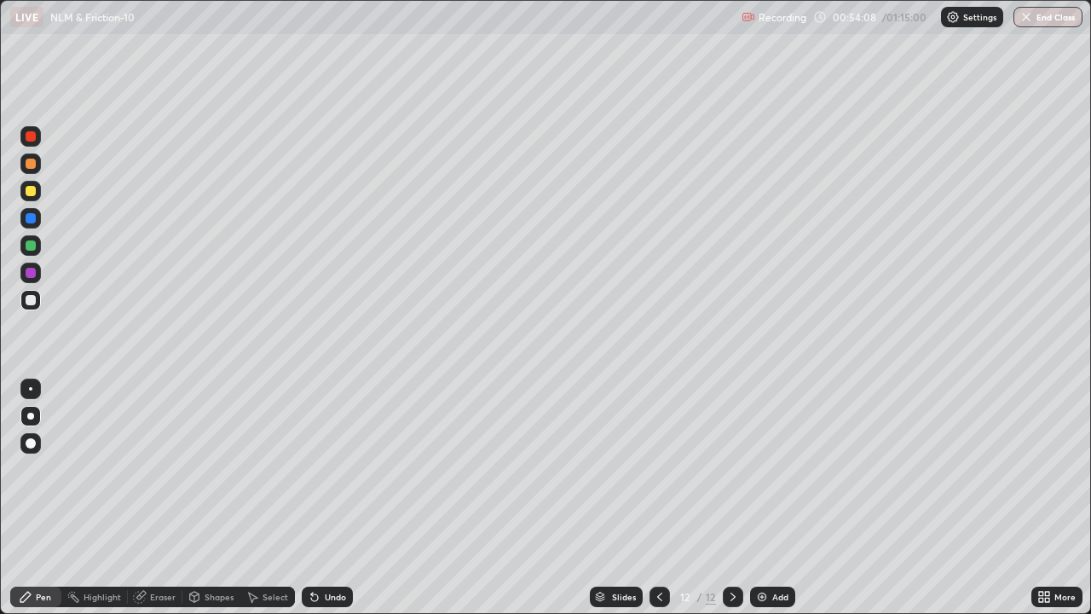
click at [28, 167] on div at bounding box center [31, 164] width 10 height 10
click at [31, 275] on div at bounding box center [31, 273] width 10 height 10
click at [32, 170] on div at bounding box center [30, 163] width 20 height 20
click at [335, 504] on div "Undo" at bounding box center [335, 596] width 21 height 9
click at [331, 504] on div "Undo" at bounding box center [327, 596] width 51 height 20
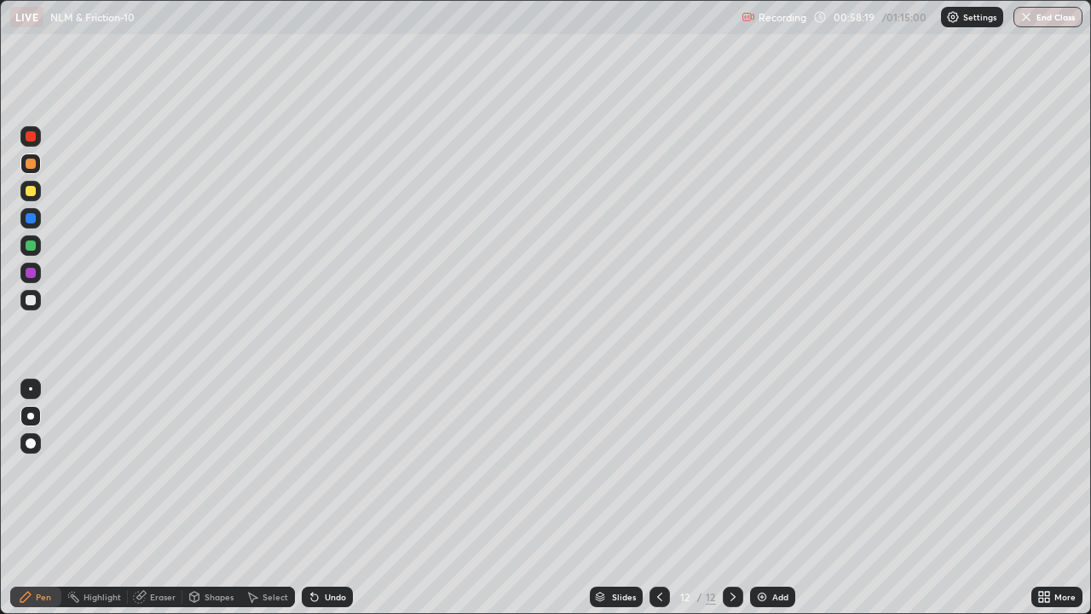
click at [332, 504] on div "Undo" at bounding box center [335, 596] width 21 height 9
click at [326, 504] on div "Undo" at bounding box center [327, 596] width 51 height 20
click at [322, 504] on div "Undo" at bounding box center [327, 596] width 51 height 20
click at [38, 277] on div at bounding box center [30, 272] width 20 height 20
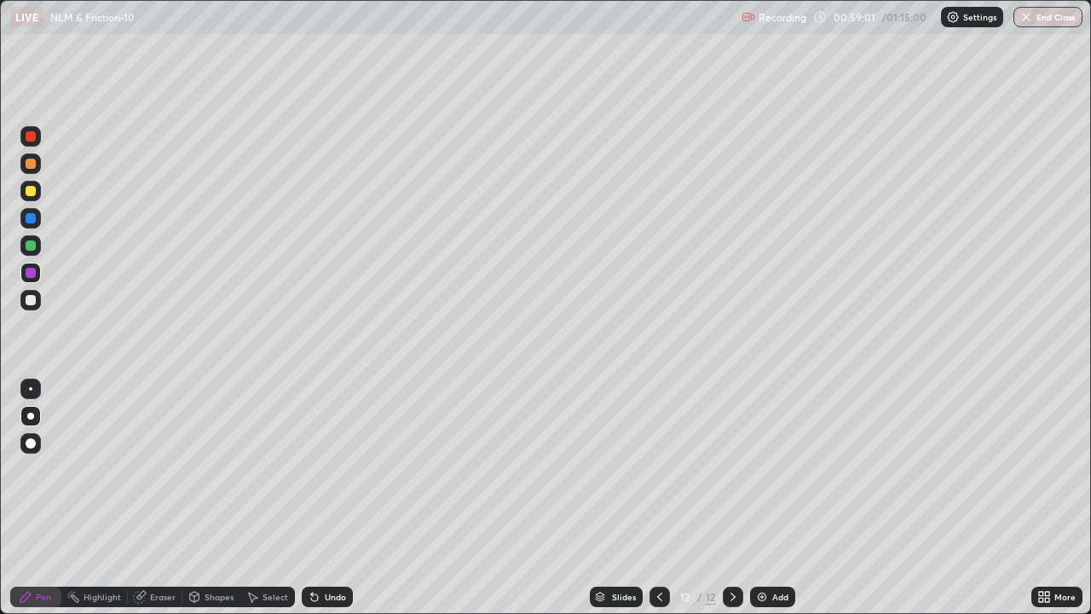
click at [763, 504] on img at bounding box center [762, 597] width 14 height 14
click at [33, 143] on div at bounding box center [30, 136] width 20 height 20
click at [26, 274] on div at bounding box center [31, 273] width 10 height 10
click at [321, 504] on div "Undo" at bounding box center [327, 596] width 51 height 20
click at [763, 504] on img at bounding box center [762, 597] width 14 height 14
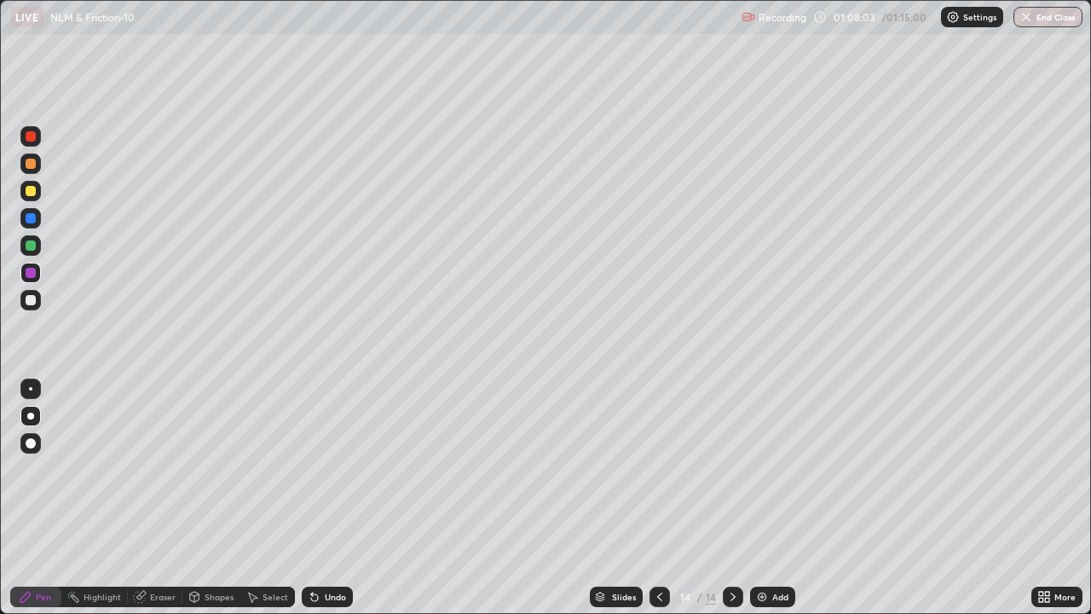
click at [1035, 10] on button "End Class" at bounding box center [1047, 17] width 69 height 20
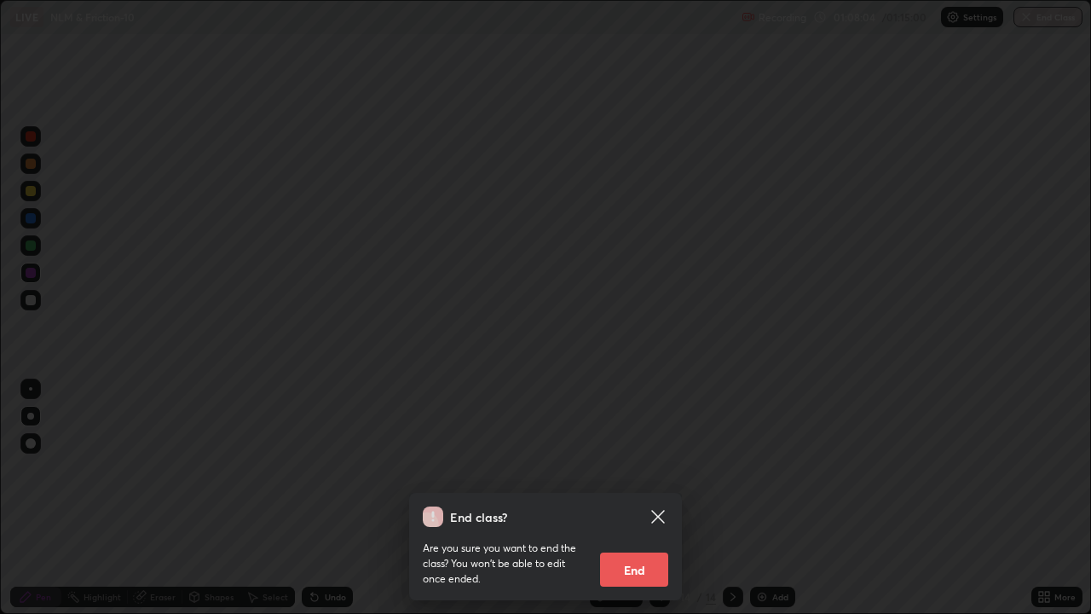
click at [625, 504] on button "End" at bounding box center [634, 569] width 68 height 34
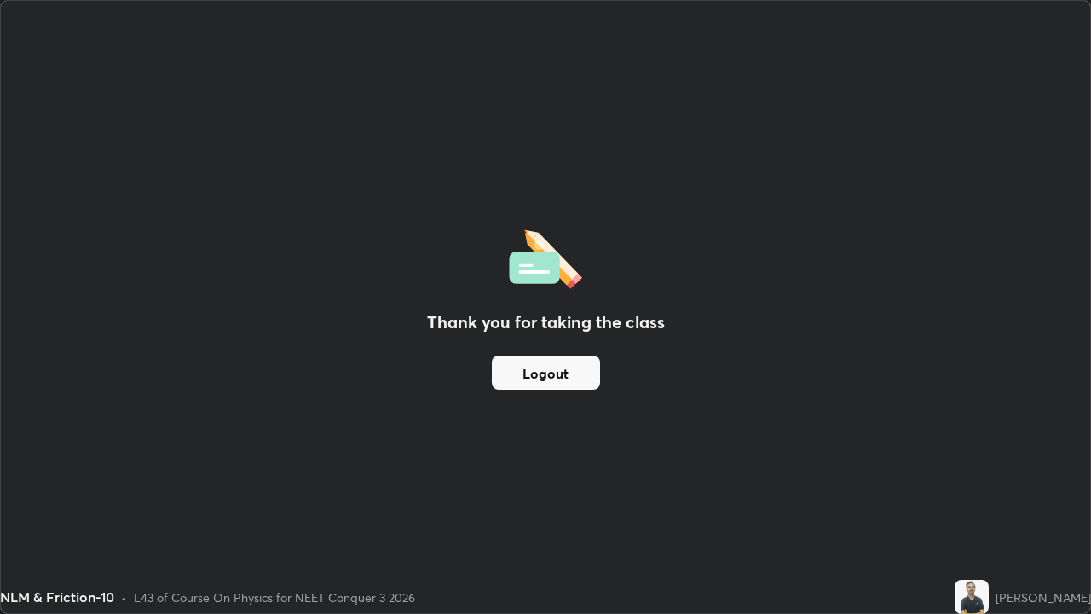
click at [539, 380] on button "Logout" at bounding box center [546, 372] width 108 height 34
